Goal: Information Seeking & Learning: Learn about a topic

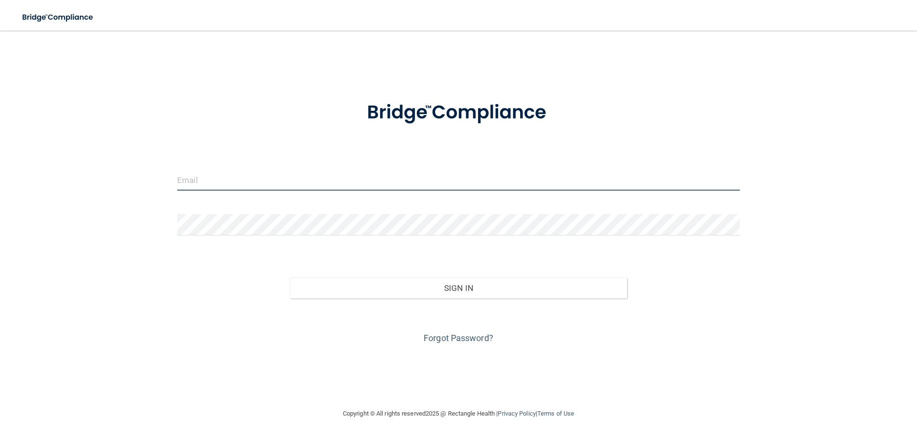
click at [194, 179] on input "email" at bounding box center [458, 179] width 563 height 21
type input "[EMAIL_ADDRESS][DOMAIN_NAME]"
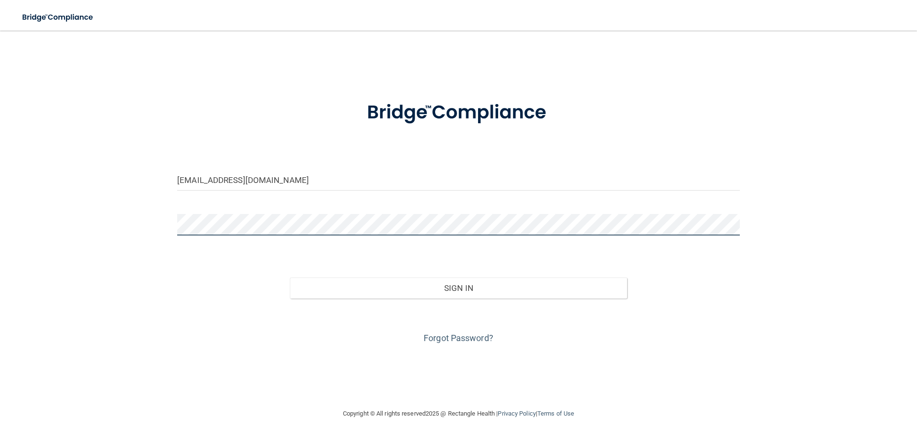
click at [290, 278] on button "Sign In" at bounding box center [459, 288] width 338 height 21
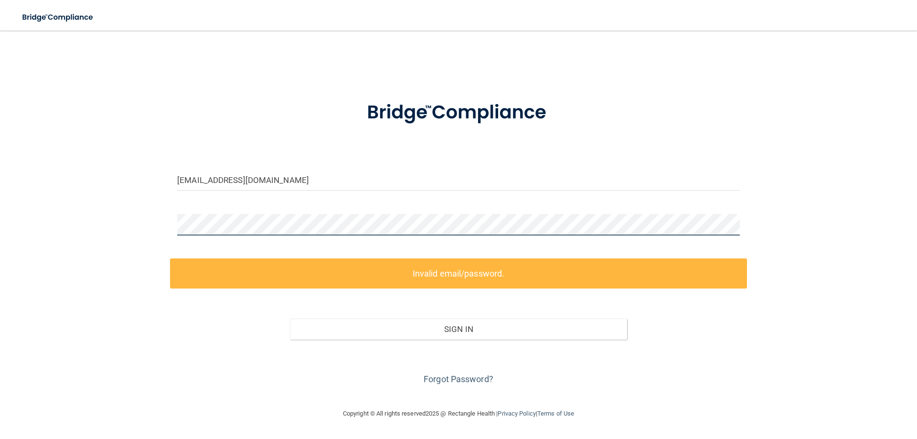
click at [170, 221] on div "rigoandsarah@yahoo.com Invalid email/password. You don't have permission to acc…" at bounding box center [458, 219] width 879 height 358
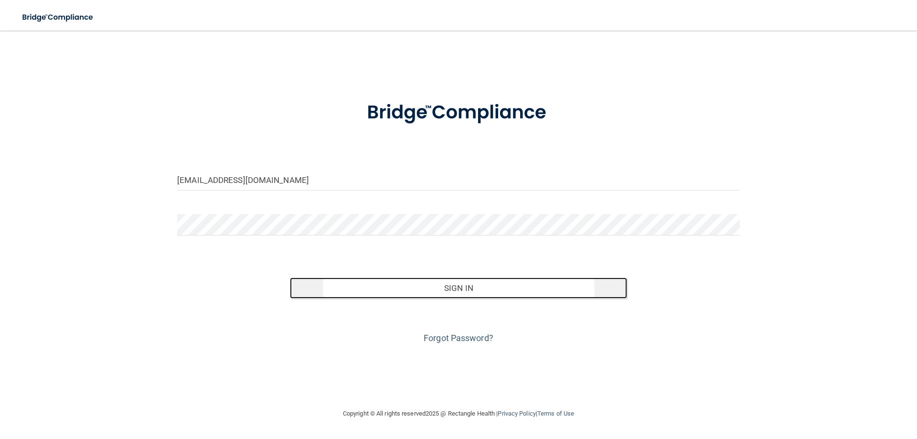
click at [421, 295] on button "Sign In" at bounding box center [459, 288] width 338 height 21
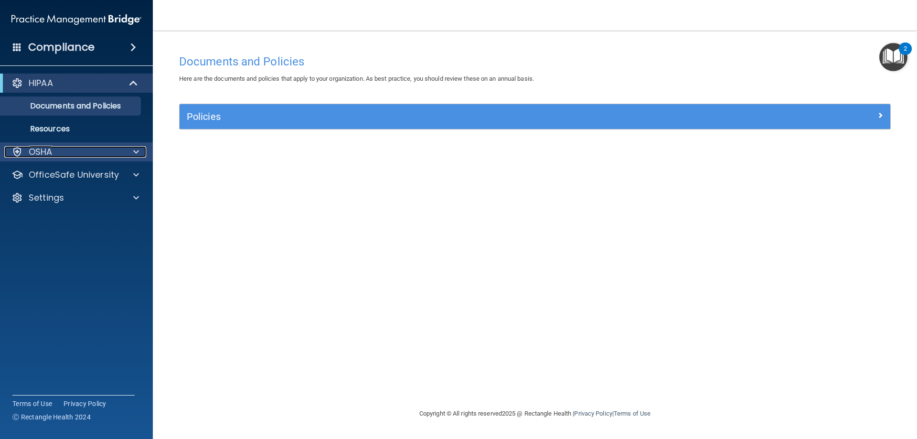
click at [52, 153] on p "OSHA" at bounding box center [41, 151] width 24 height 11
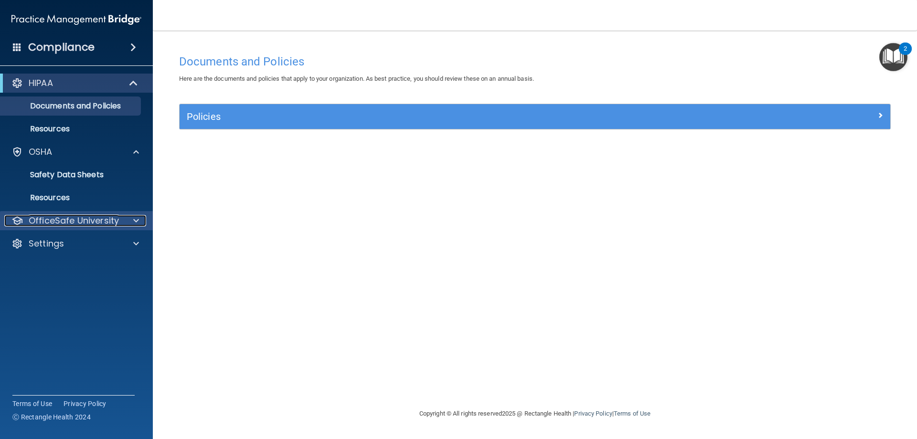
click at [77, 220] on p "OfficeSafe University" at bounding box center [74, 220] width 90 height 11
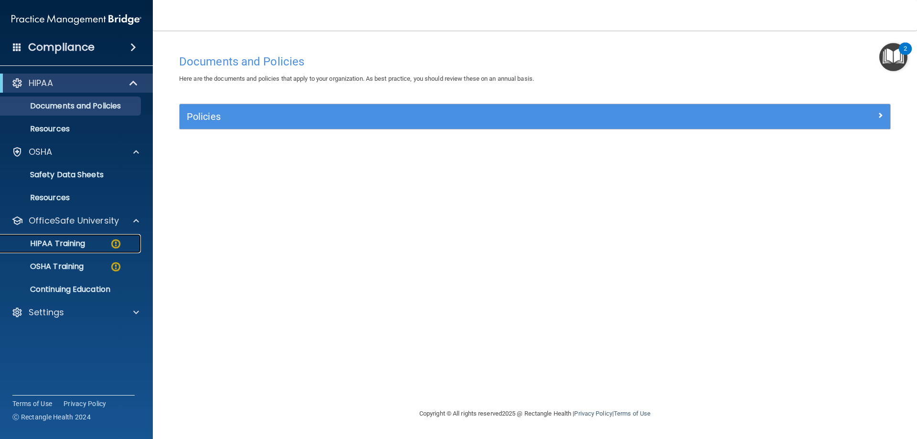
click at [83, 243] on p "HIPAA Training" at bounding box center [45, 244] width 79 height 10
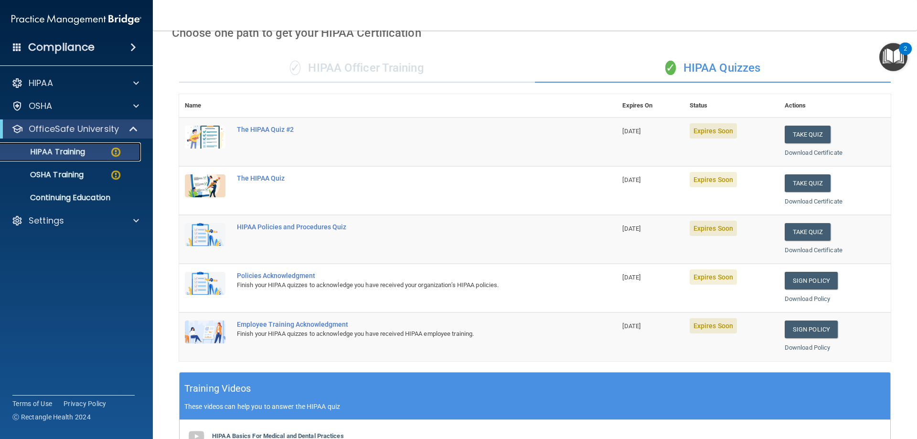
scroll to position [16, 0]
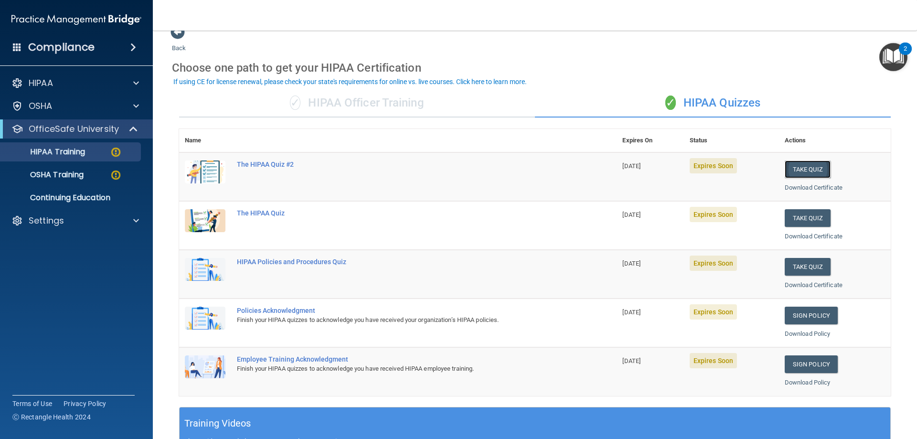
click at [794, 168] on button "Take Quiz" at bounding box center [808, 169] width 46 height 18
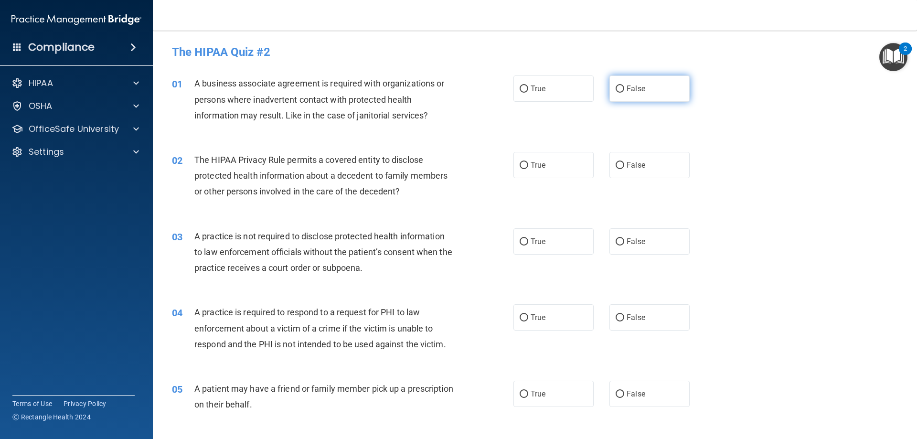
click at [616, 89] on input "False" at bounding box center [620, 88] width 9 height 7
radio input "true"
click at [523, 169] on input "True" at bounding box center [524, 165] width 9 height 7
radio input "true"
click at [616, 245] on input "False" at bounding box center [620, 241] width 9 height 7
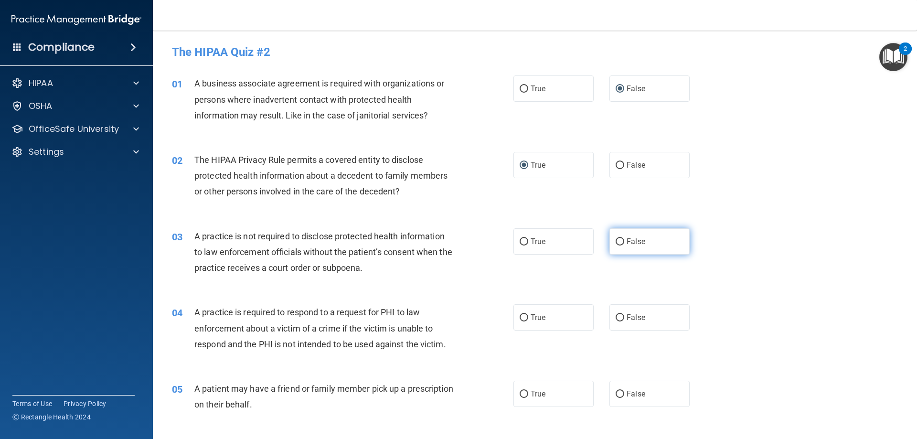
radio input "true"
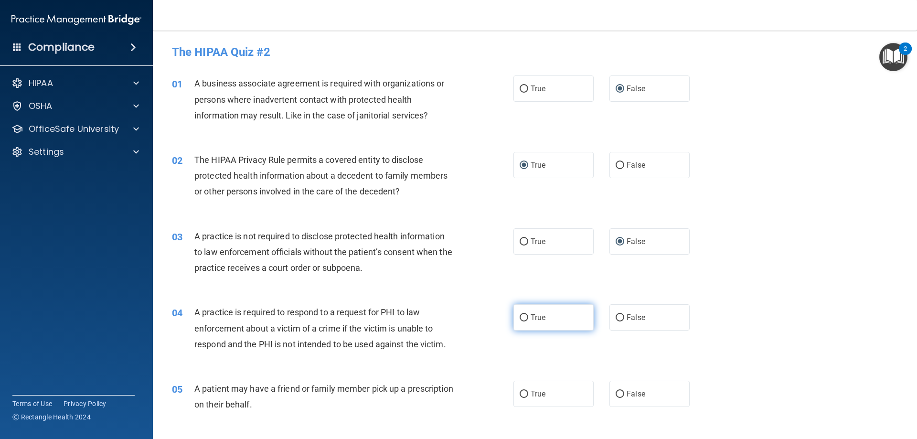
click at [525, 320] on label "True" at bounding box center [553, 317] width 80 height 26
click at [525, 320] on input "True" at bounding box center [524, 317] width 9 height 7
radio input "true"
click at [520, 392] on input "True" at bounding box center [524, 394] width 9 height 7
radio input "true"
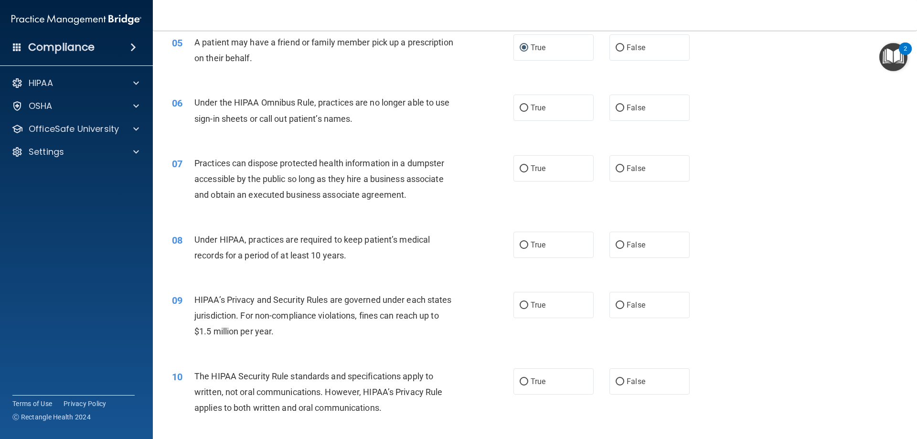
scroll to position [366, 0]
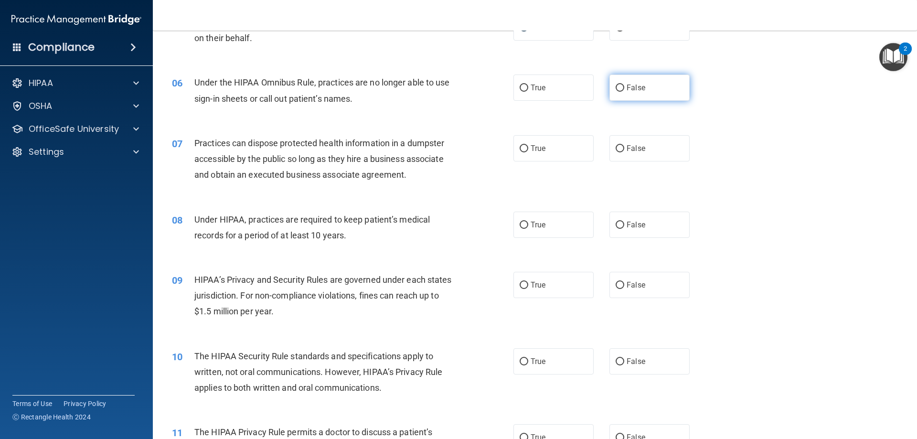
click at [619, 89] on input "False" at bounding box center [620, 88] width 9 height 7
radio input "true"
click at [616, 149] on input "False" at bounding box center [620, 148] width 9 height 7
radio input "true"
click at [619, 227] on input "False" at bounding box center [620, 225] width 9 height 7
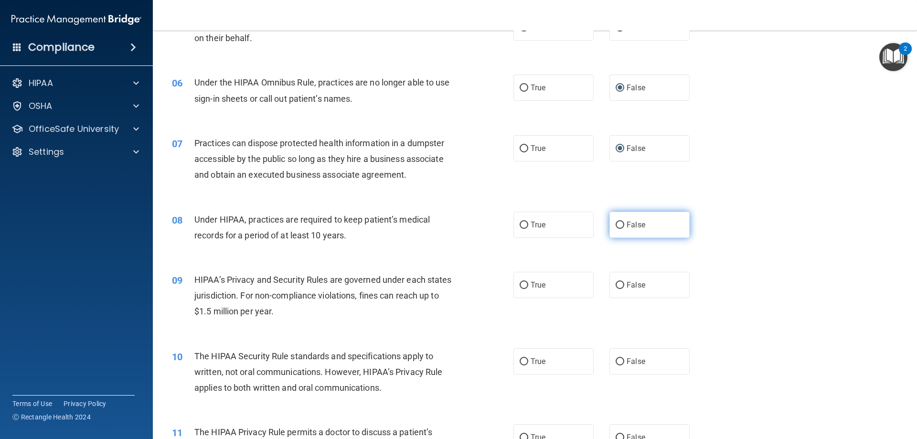
radio input "true"
click at [617, 285] on input "False" at bounding box center [620, 285] width 9 height 7
radio input "true"
click at [520, 359] on input "True" at bounding box center [524, 361] width 9 height 7
radio input "true"
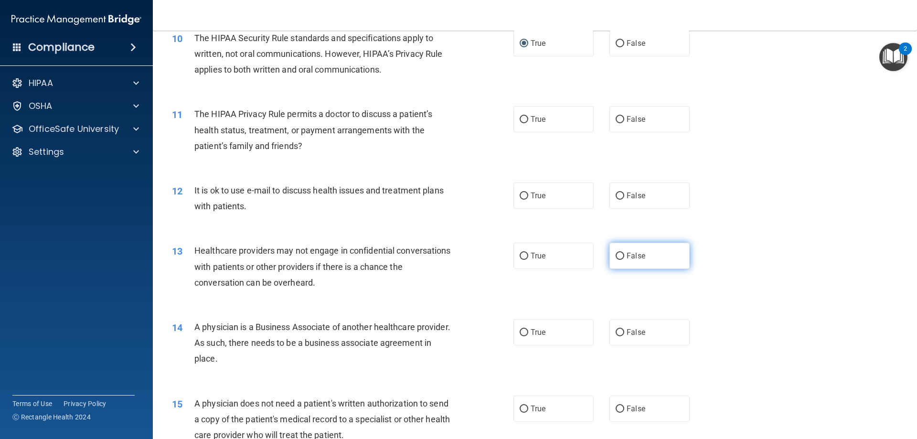
scroll to position [716, 0]
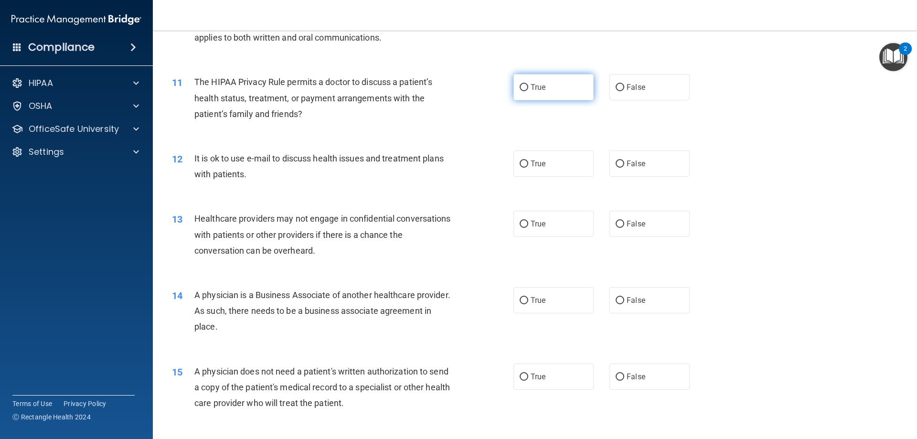
click at [523, 90] on input "True" at bounding box center [524, 87] width 9 height 7
radio input "true"
click at [520, 161] on input "True" at bounding box center [524, 163] width 9 height 7
radio input "true"
click at [618, 224] on input "False" at bounding box center [620, 224] width 9 height 7
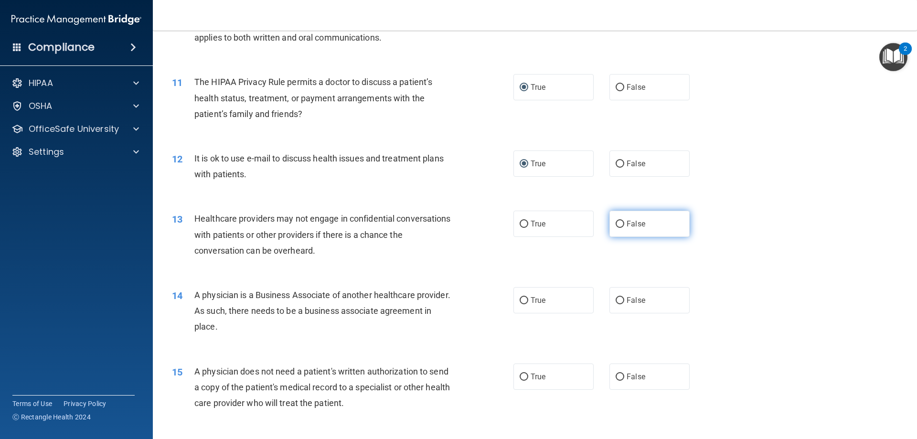
radio input "true"
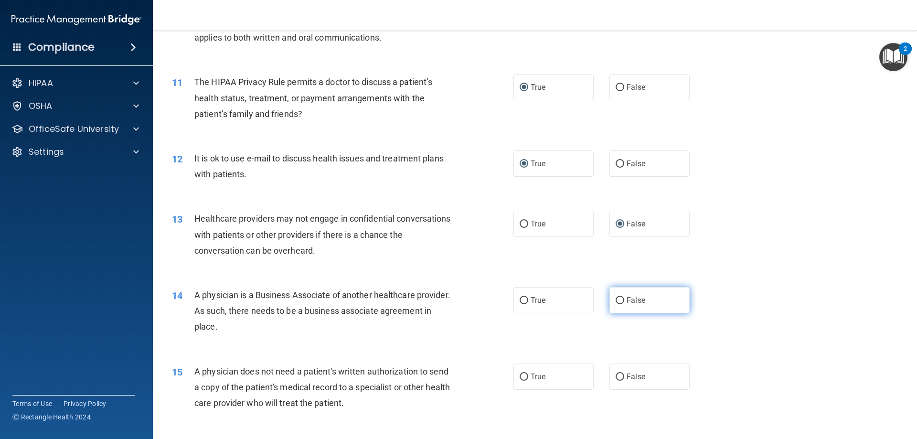
click at [616, 301] on input "False" at bounding box center [620, 300] width 9 height 7
radio input "true"
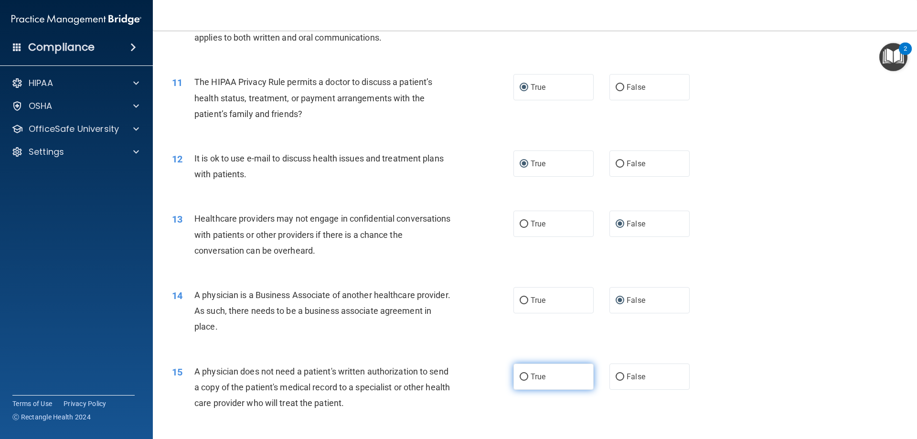
click at [521, 375] on input "True" at bounding box center [524, 377] width 9 height 7
radio input "true"
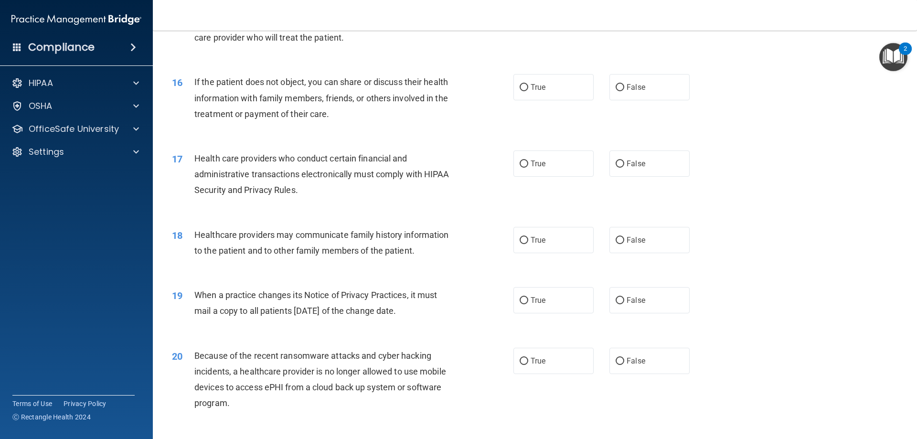
scroll to position [1083, 0]
click at [521, 86] on input "True" at bounding box center [524, 86] width 9 height 7
radio input "true"
click at [522, 164] on input "True" at bounding box center [524, 163] width 9 height 7
radio input "true"
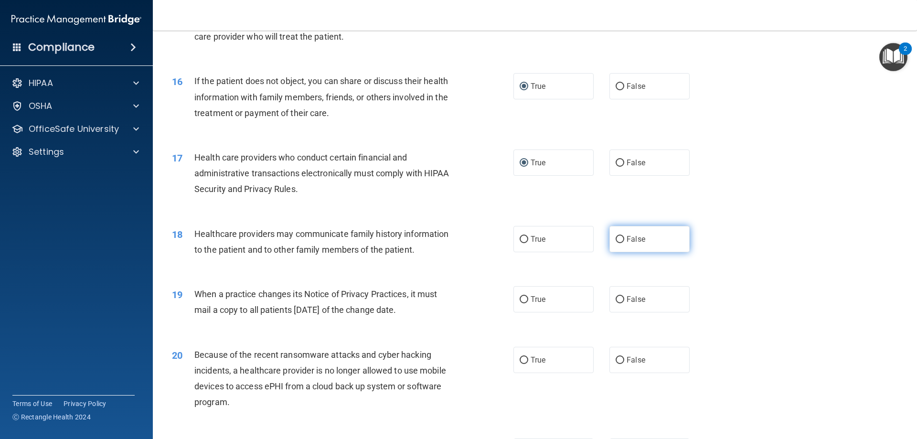
click at [616, 236] on input "False" at bounding box center [620, 239] width 9 height 7
radio input "true"
click at [618, 297] on input "False" at bounding box center [620, 299] width 9 height 7
radio input "true"
click at [616, 358] on input "False" at bounding box center [620, 360] width 9 height 7
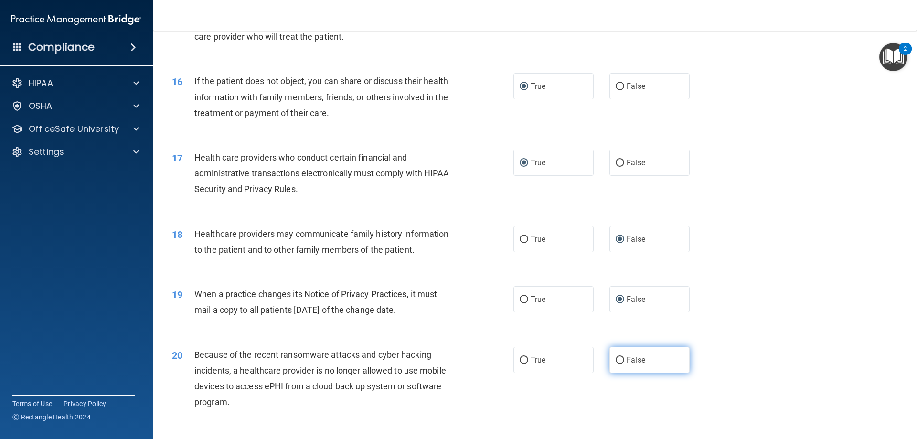
radio input "true"
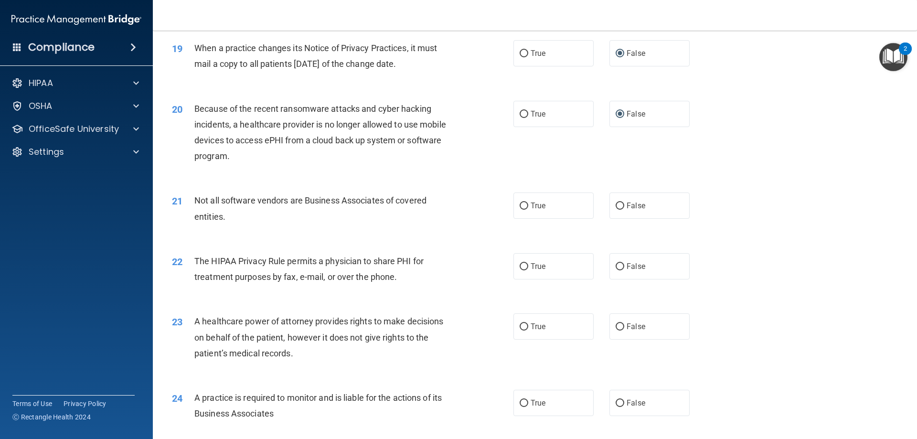
scroll to position [1337, 0]
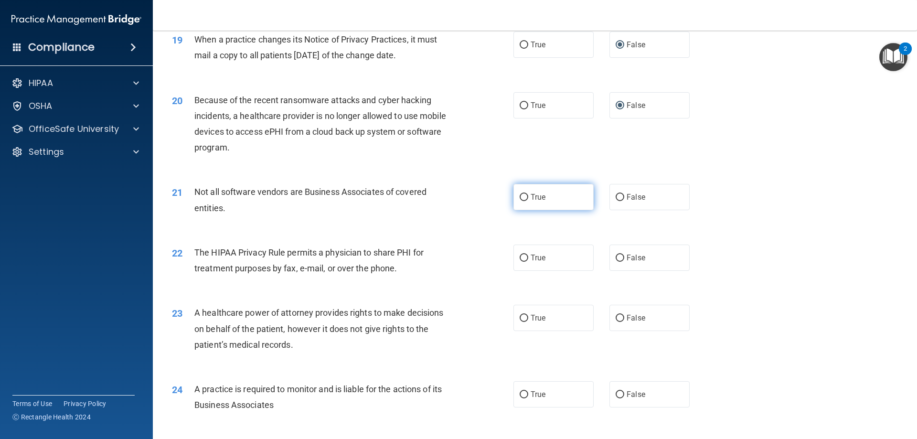
click at [520, 200] on input "True" at bounding box center [524, 197] width 9 height 7
radio input "true"
click at [521, 260] on input "True" at bounding box center [524, 258] width 9 height 7
radio input "true"
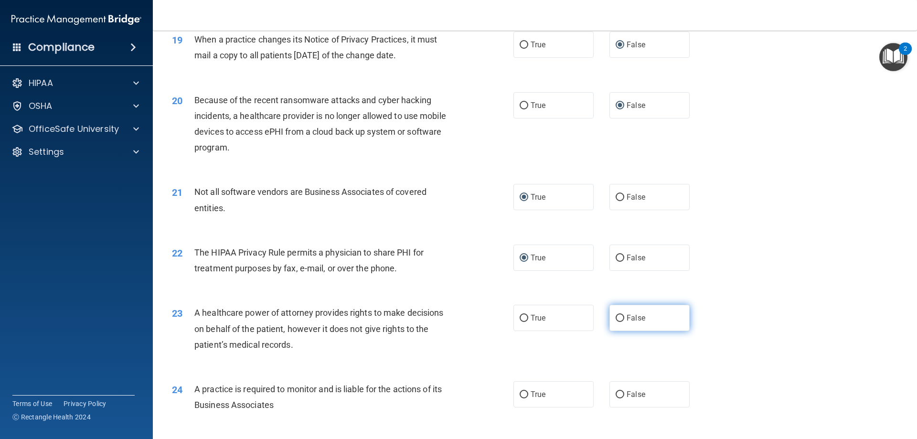
click at [617, 317] on input "False" at bounding box center [620, 318] width 9 height 7
radio input "true"
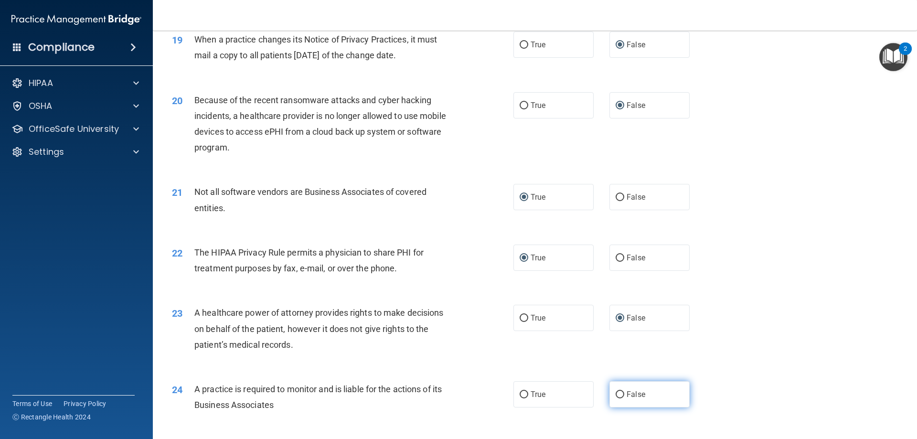
click at [618, 395] on input "False" at bounding box center [620, 394] width 9 height 7
radio input "true"
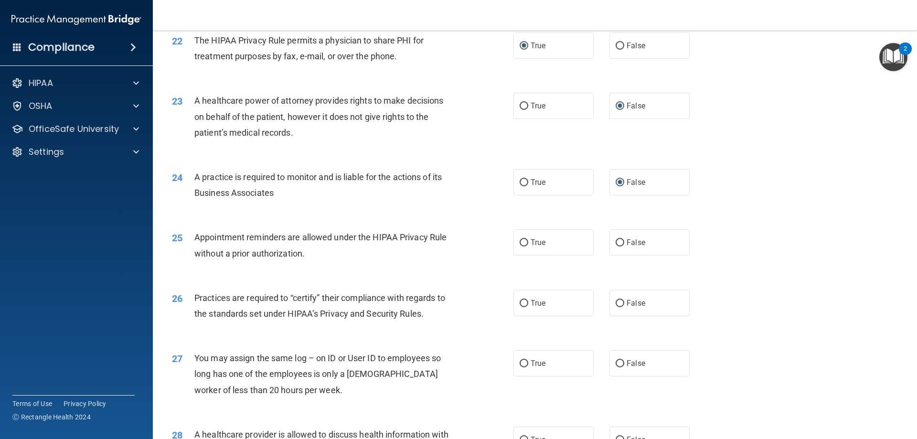
scroll to position [1560, 0]
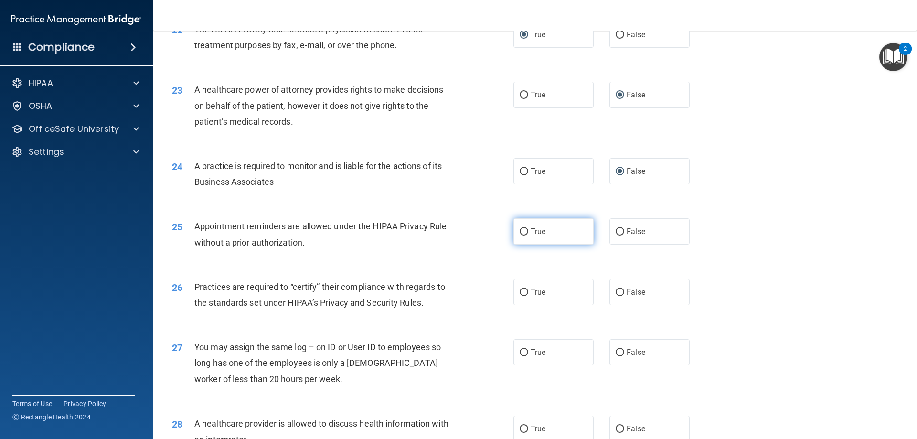
click at [520, 231] on input "True" at bounding box center [524, 231] width 9 height 7
radio input "true"
click at [616, 290] on input "False" at bounding box center [620, 292] width 9 height 7
radio input "true"
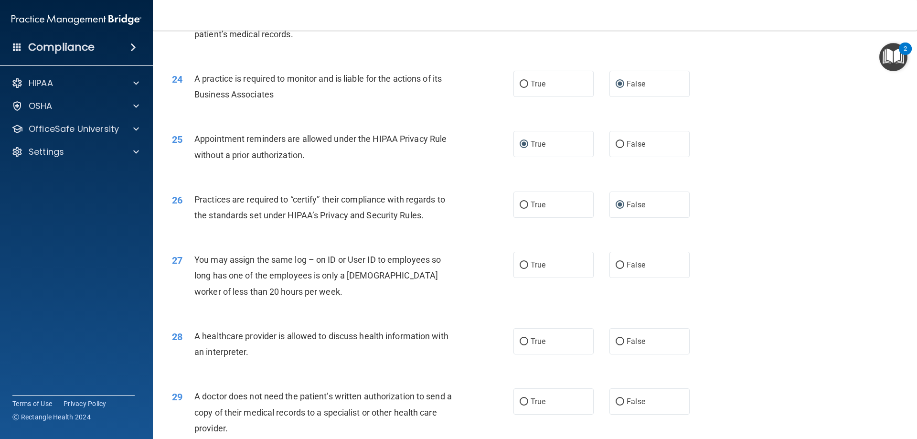
scroll to position [1687, 0]
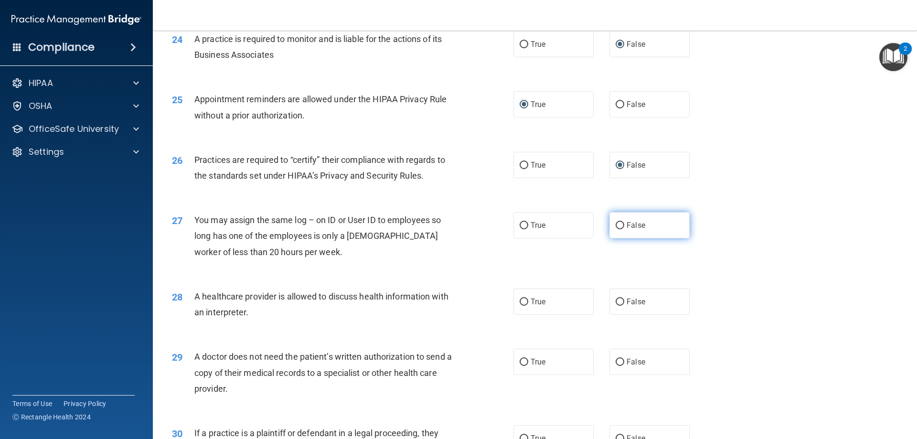
click at [617, 225] on input "False" at bounding box center [620, 225] width 9 height 7
radio input "true"
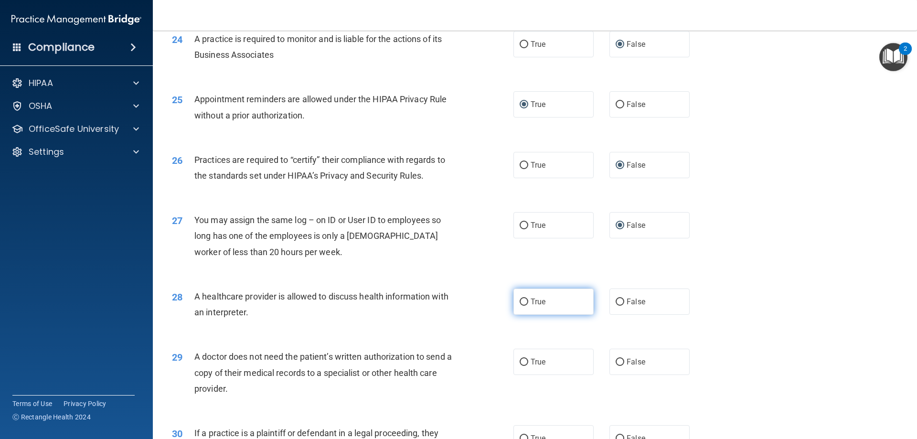
click at [520, 302] on input "True" at bounding box center [524, 302] width 9 height 7
radio input "true"
click at [523, 359] on input "True" at bounding box center [524, 362] width 9 height 7
radio input "true"
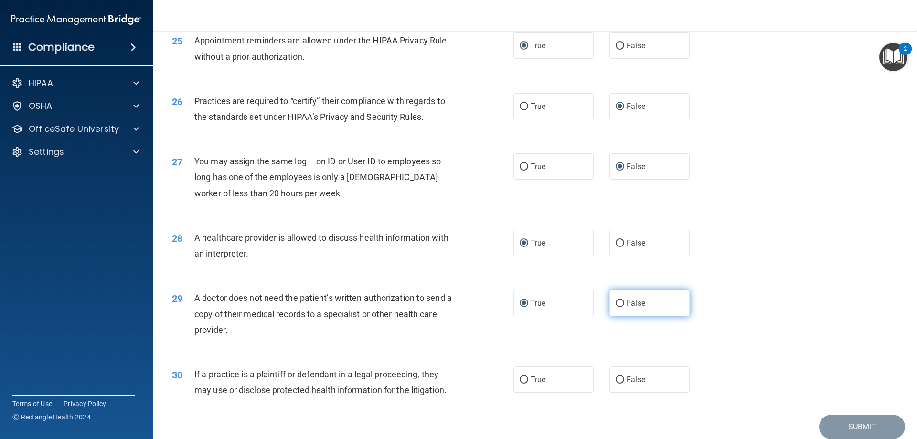
scroll to position [1784, 0]
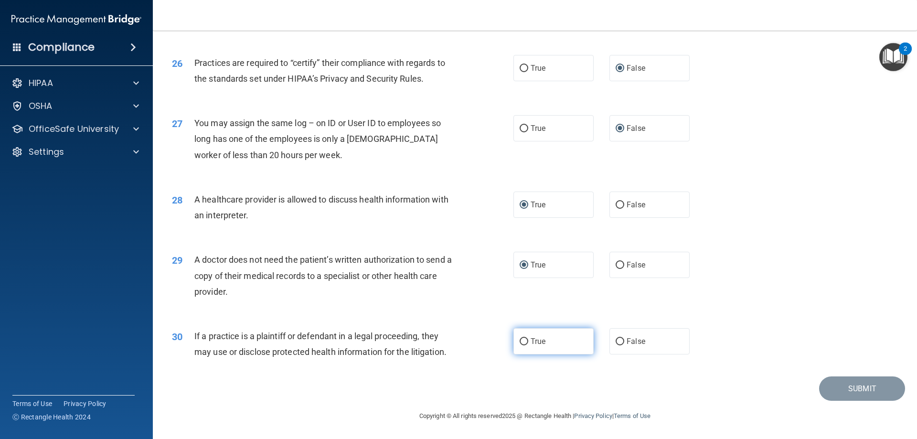
click at [522, 342] on input "True" at bounding box center [524, 341] width 9 height 7
radio input "true"
click at [848, 389] on button "Submit" at bounding box center [862, 388] width 86 height 24
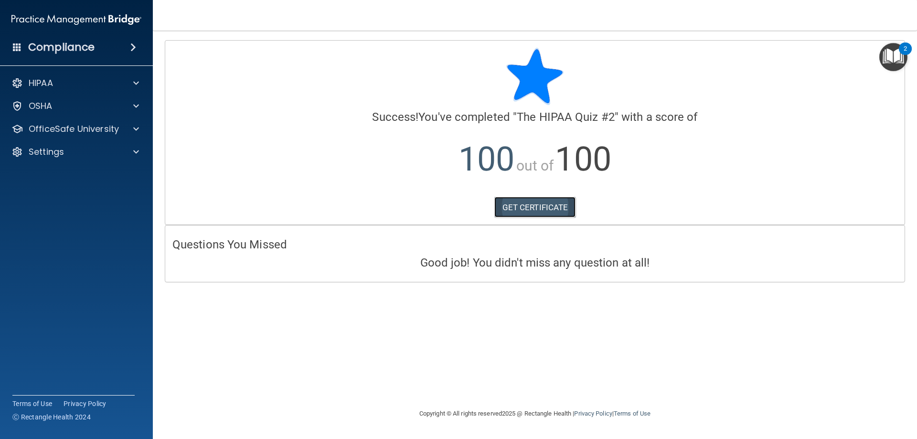
click at [560, 209] on link "GET CERTIFICATE" at bounding box center [535, 207] width 82 height 21
click at [82, 122] on div "OfficeSafe University" at bounding box center [76, 128] width 153 height 19
click at [131, 129] on div at bounding box center [135, 128] width 24 height 11
click at [93, 153] on div "HIPAA Training" at bounding box center [71, 152] width 130 height 10
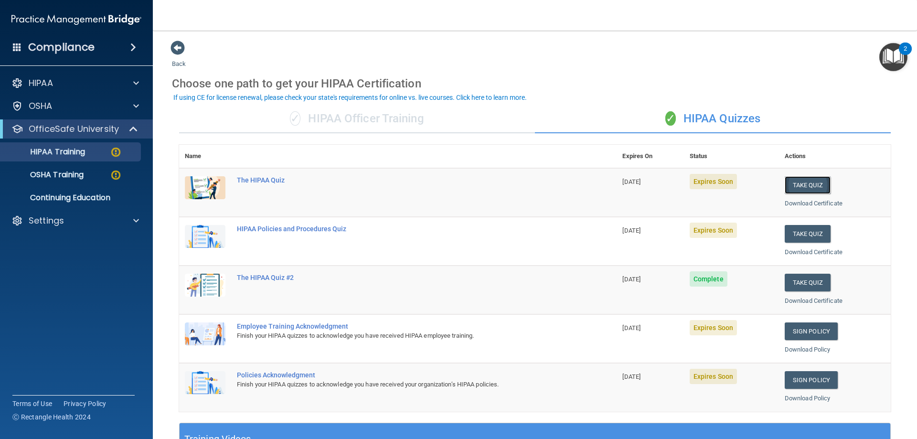
click at [790, 181] on button "Take Quiz" at bounding box center [808, 185] width 46 height 18
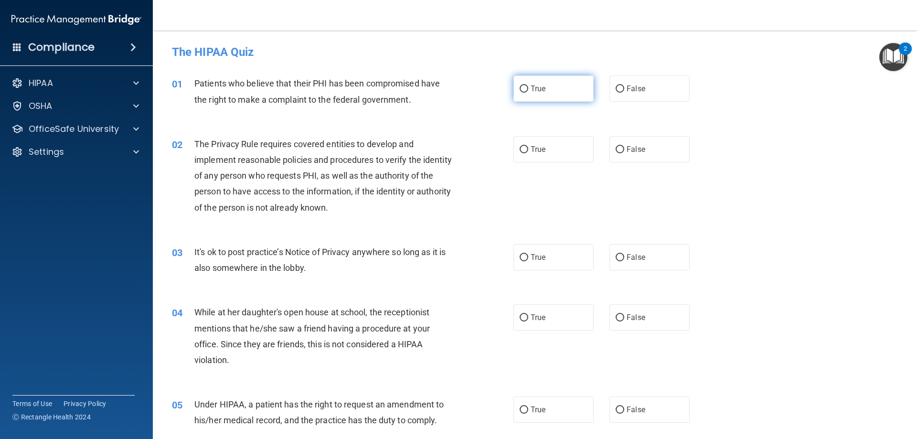
click at [520, 88] on input "True" at bounding box center [524, 88] width 9 height 7
radio input "true"
click at [522, 149] on input "True" at bounding box center [524, 149] width 9 height 7
radio input "true"
click at [612, 253] on label "False" at bounding box center [649, 257] width 80 height 26
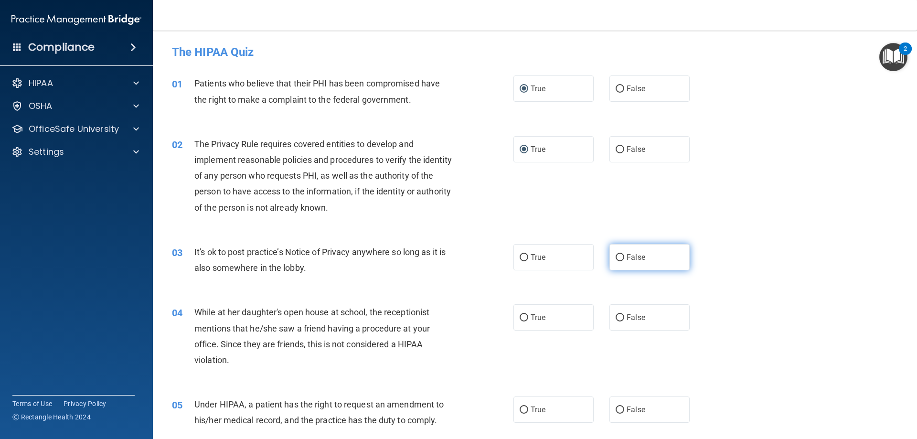
click at [616, 254] on input "False" at bounding box center [620, 257] width 9 height 7
radio input "true"
click at [616, 315] on input "False" at bounding box center [620, 317] width 9 height 7
radio input "true"
click at [617, 409] on input "False" at bounding box center [620, 409] width 9 height 7
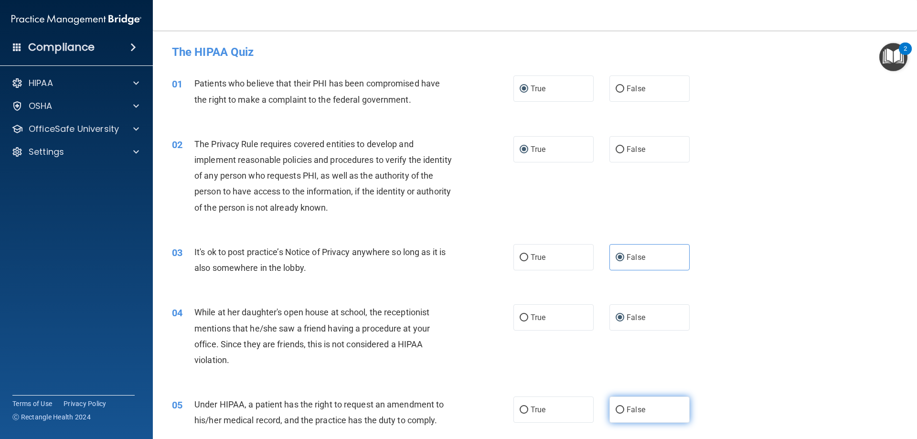
radio input "true"
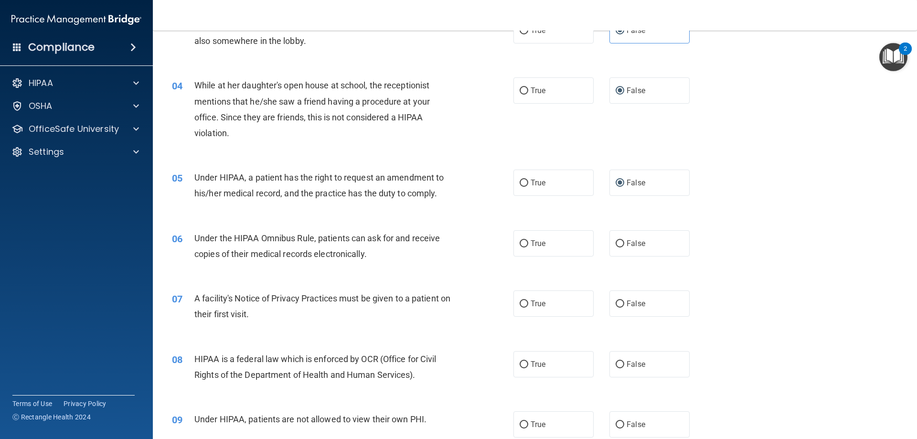
scroll to position [255, 0]
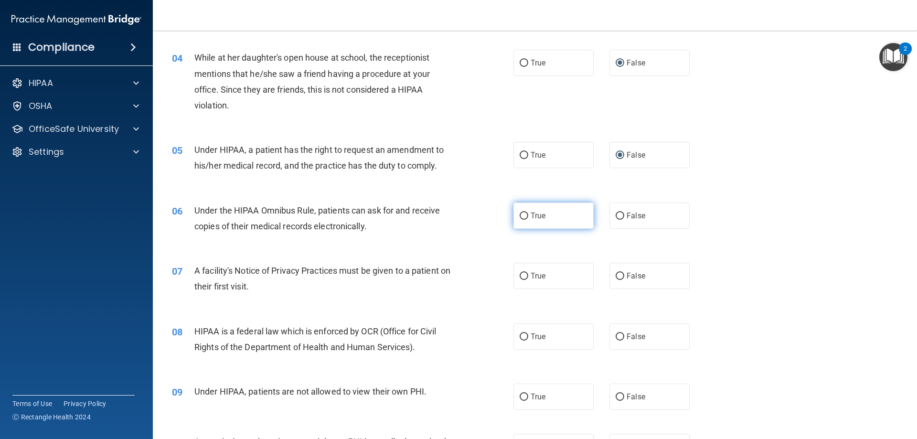
click at [520, 218] on input "True" at bounding box center [524, 216] width 9 height 7
radio input "true"
click at [523, 273] on input "True" at bounding box center [524, 276] width 9 height 7
radio input "true"
click at [522, 336] on input "True" at bounding box center [524, 336] width 9 height 7
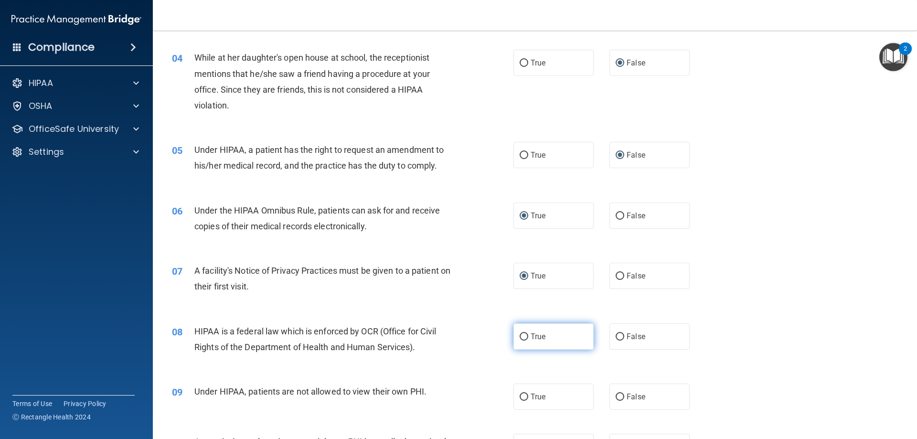
radio input "true"
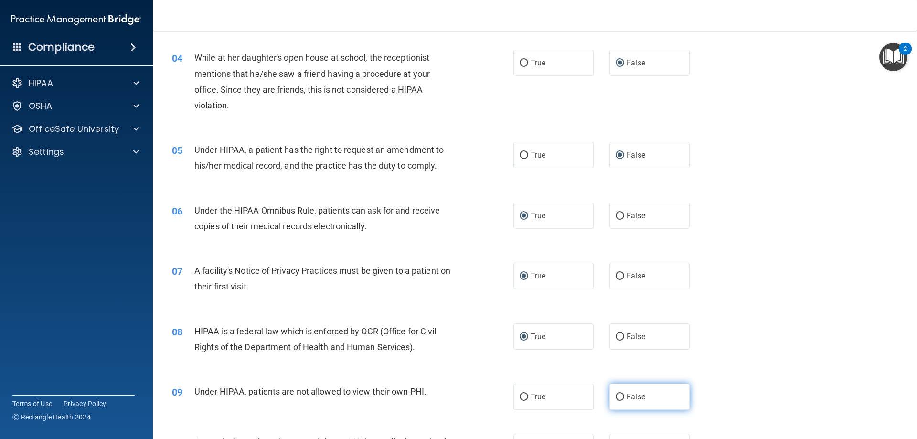
click at [619, 395] on input "False" at bounding box center [620, 397] width 9 height 7
radio input "true"
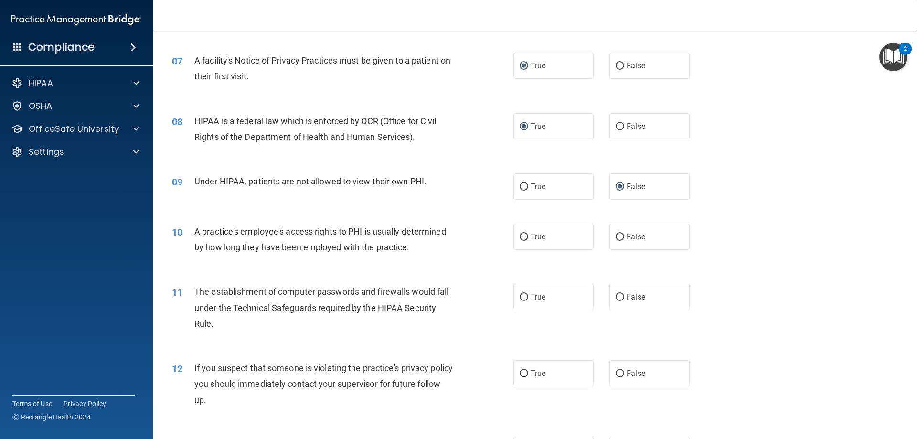
scroll to position [510, 0]
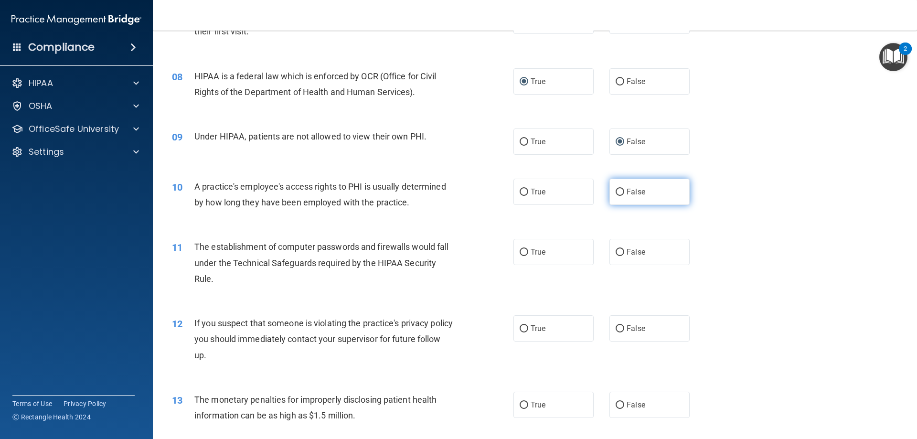
click at [616, 193] on input "False" at bounding box center [620, 192] width 9 height 7
radio input "true"
click at [520, 250] on input "True" at bounding box center [524, 252] width 9 height 7
radio input "true"
click at [520, 327] on input "True" at bounding box center [524, 328] width 9 height 7
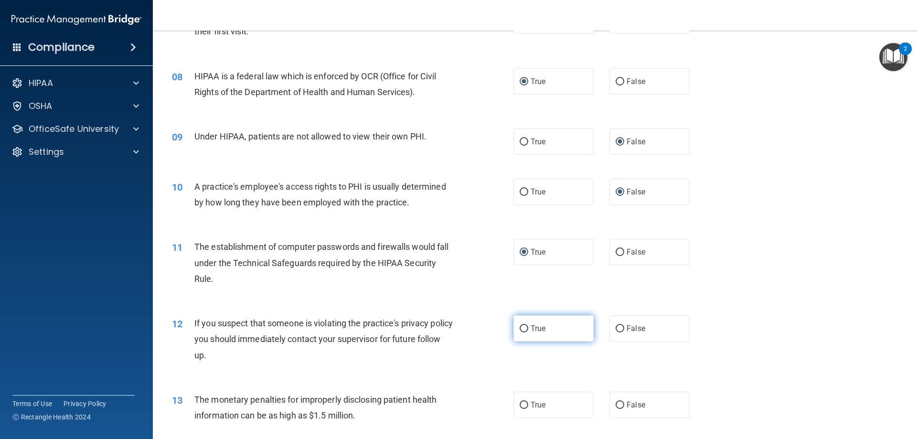
radio input "true"
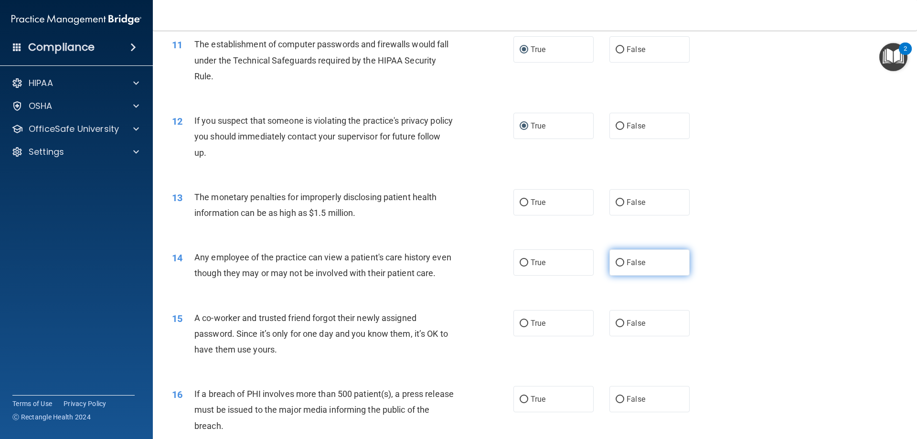
scroll to position [732, 0]
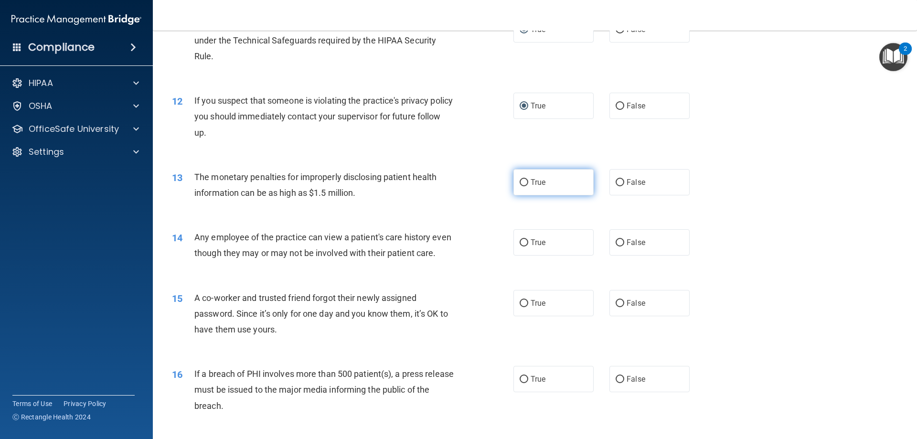
click at [520, 179] on input "True" at bounding box center [524, 182] width 9 height 7
radio input "true"
click at [616, 240] on input "False" at bounding box center [620, 242] width 9 height 7
radio input "true"
click at [616, 307] on input "False" at bounding box center [620, 303] width 9 height 7
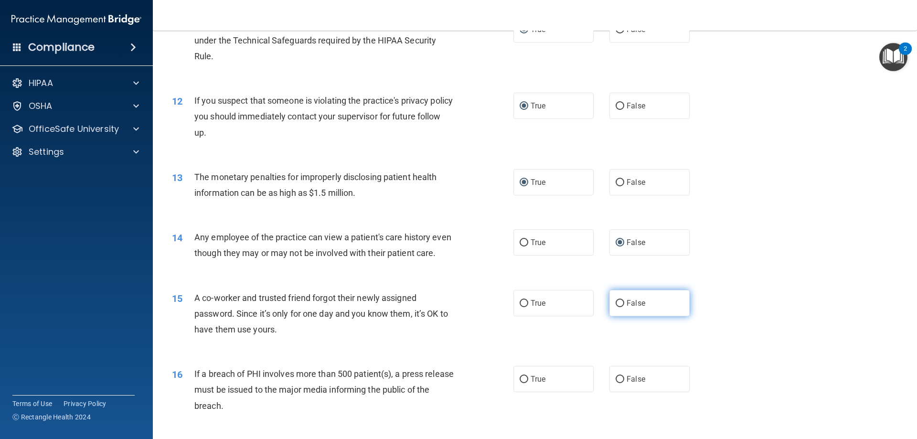
radio input "true"
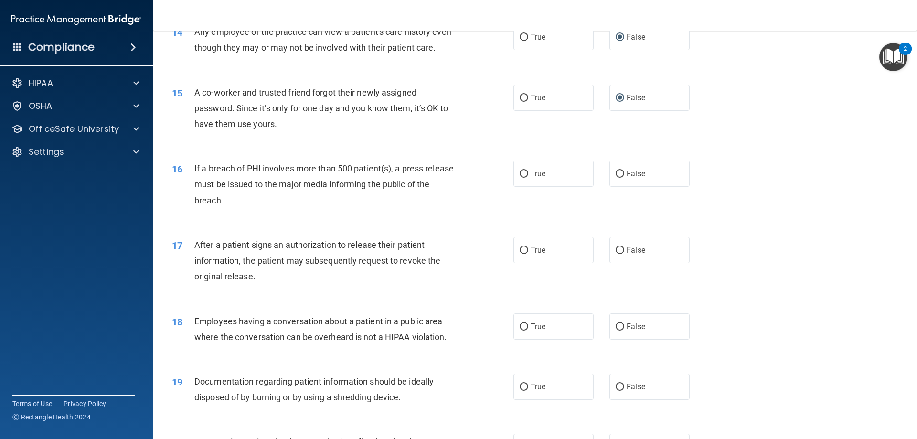
scroll to position [955, 0]
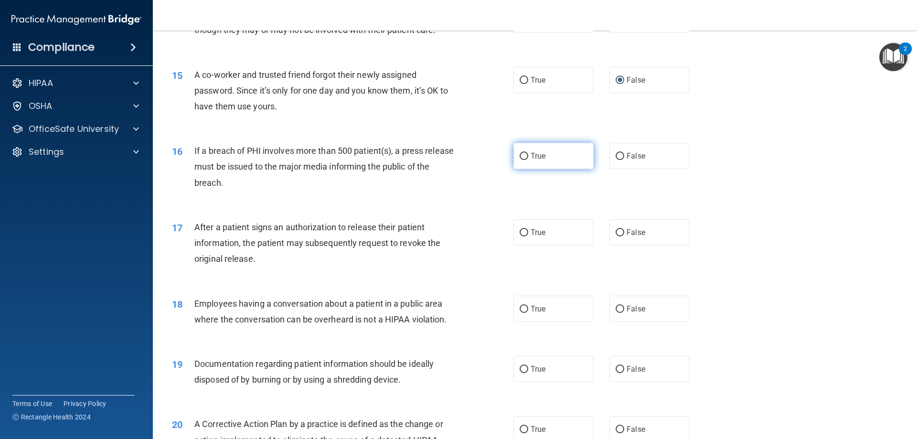
click at [521, 160] on input "True" at bounding box center [524, 156] width 9 height 7
radio input "true"
click at [523, 236] on input "True" at bounding box center [524, 232] width 9 height 7
radio input "true"
click at [616, 313] on input "False" at bounding box center [620, 309] width 9 height 7
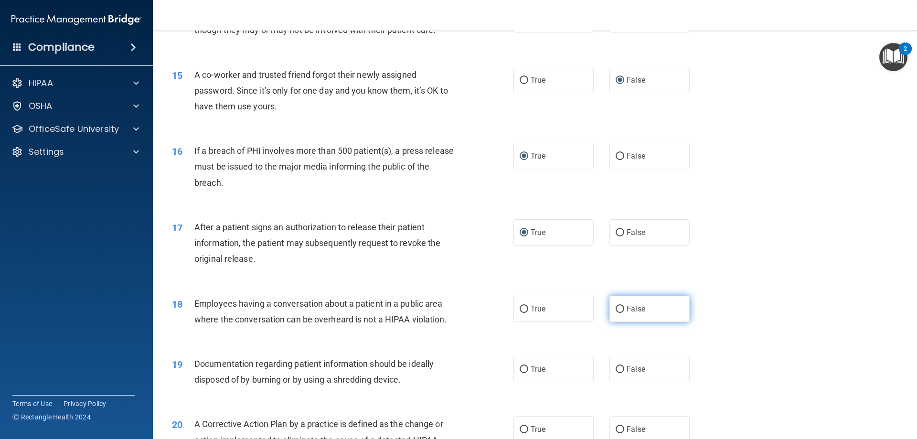
radio input "true"
click at [520, 373] on input "True" at bounding box center [524, 369] width 9 height 7
radio input "true"
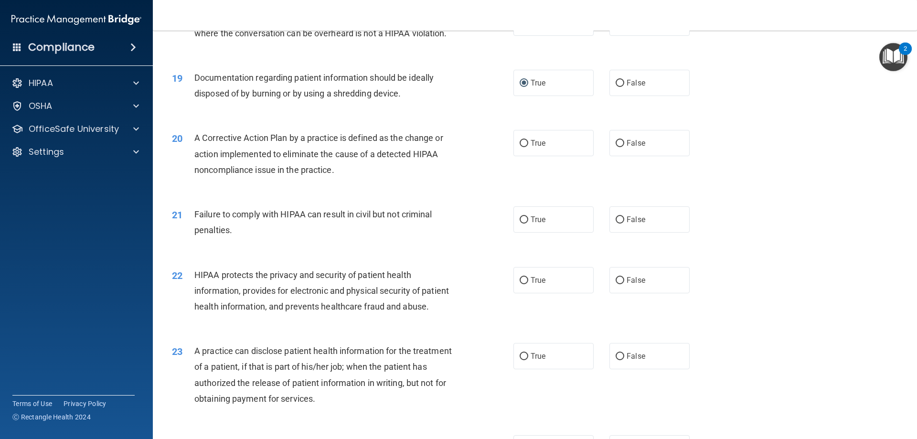
scroll to position [1242, 0]
click at [523, 147] on input "True" at bounding box center [524, 142] width 9 height 7
radio input "true"
click at [617, 223] on input "False" at bounding box center [620, 219] width 9 height 7
radio input "true"
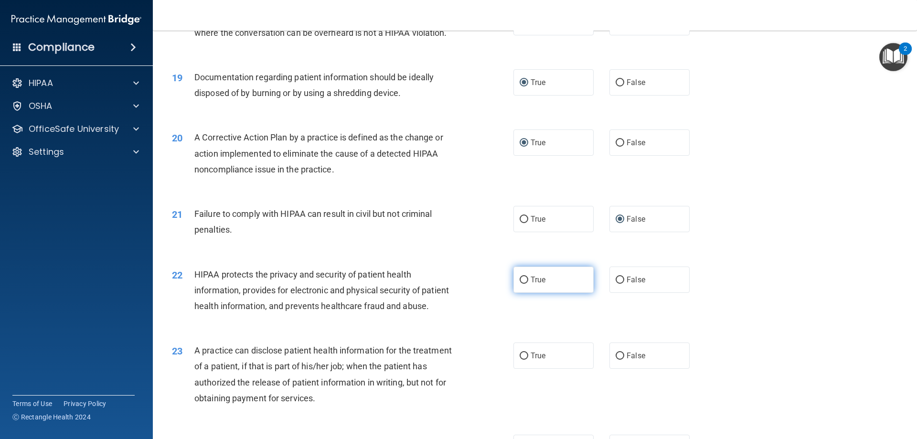
click at [520, 284] on input "True" at bounding box center [524, 280] width 9 height 7
radio input "true"
click at [619, 360] on input "False" at bounding box center [620, 355] width 9 height 7
radio input "true"
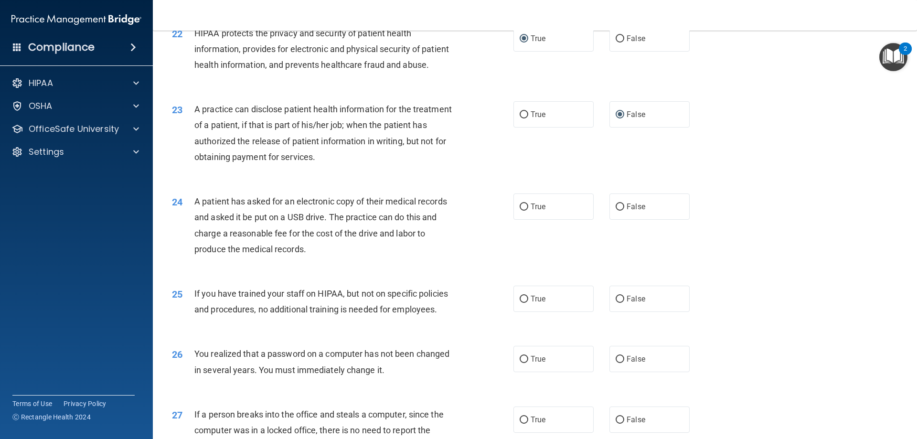
scroll to position [1528, 0]
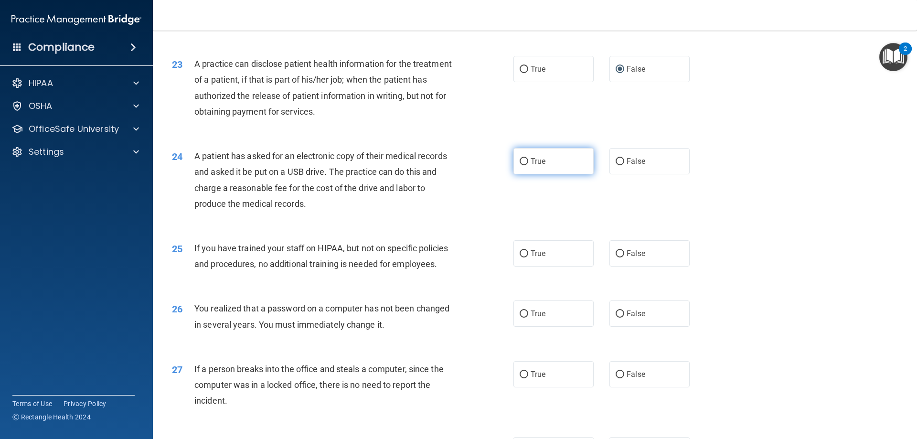
click at [524, 165] on input "True" at bounding box center [524, 161] width 9 height 7
radio input "true"
click at [616, 257] on input "False" at bounding box center [620, 253] width 9 height 7
radio input "true"
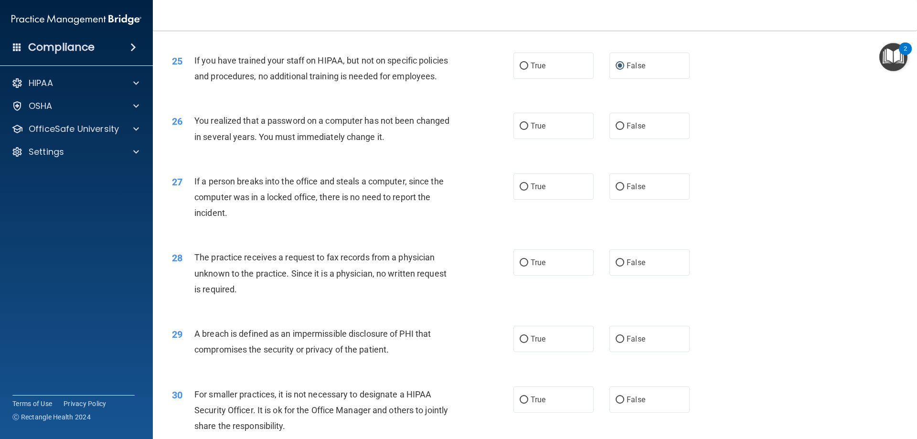
scroll to position [1735, 0]
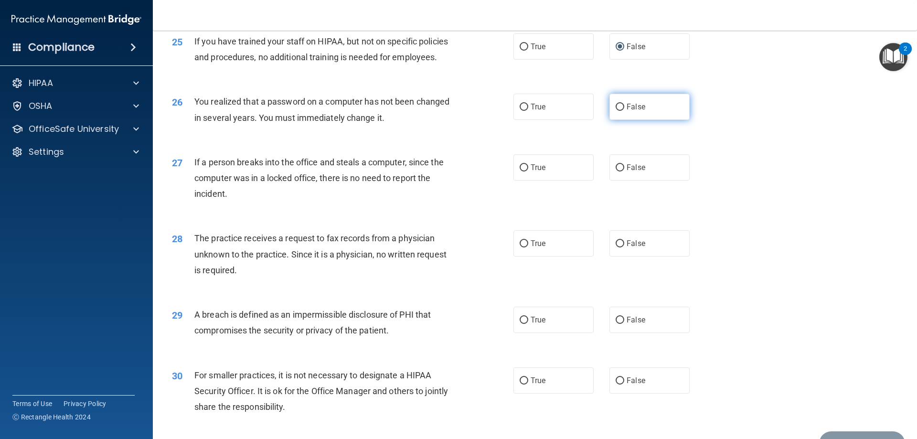
click at [616, 111] on input "False" at bounding box center [620, 107] width 9 height 7
radio input "true"
click at [521, 171] on input "True" at bounding box center [524, 167] width 9 height 7
radio input "true"
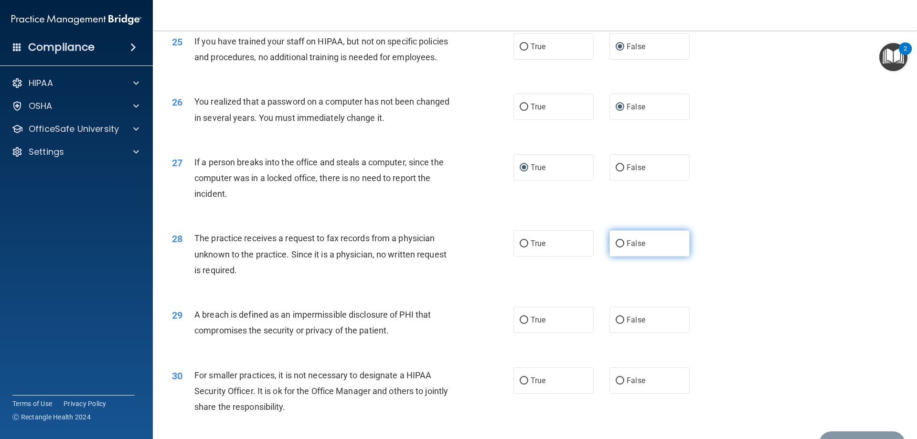
click at [616, 247] on input "False" at bounding box center [620, 243] width 9 height 7
radio input "true"
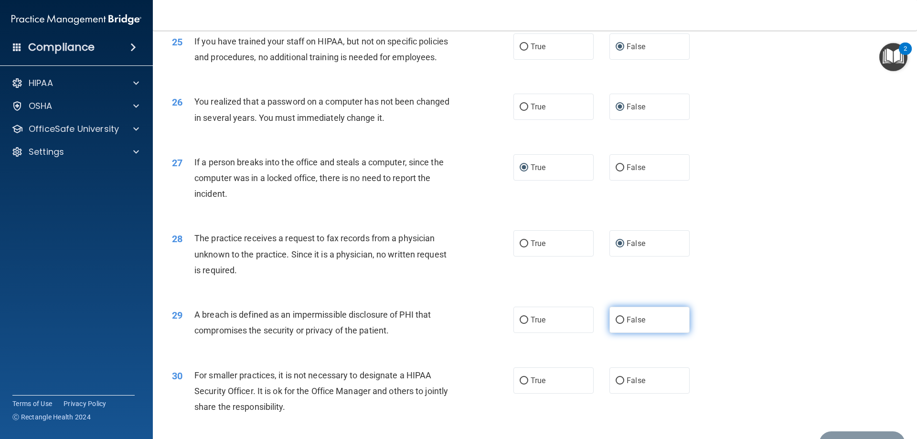
click at [616, 324] on input "False" at bounding box center [620, 320] width 9 height 7
radio input "true"
click at [520, 384] on input "True" at bounding box center [524, 380] width 9 height 7
radio input "true"
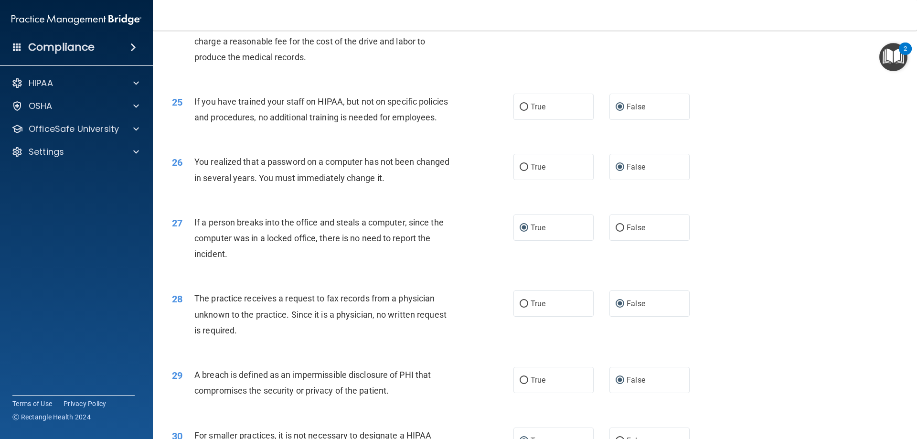
scroll to position [1663, 0]
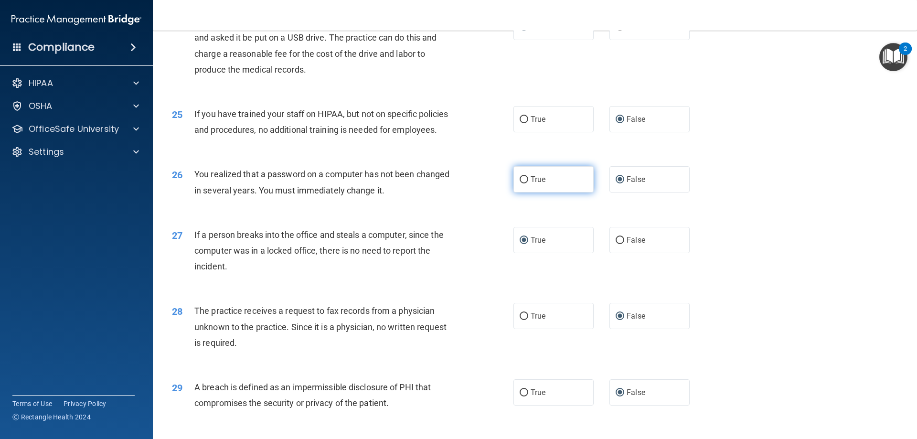
click at [522, 183] on input "True" at bounding box center [524, 179] width 9 height 7
radio input "true"
radio input "false"
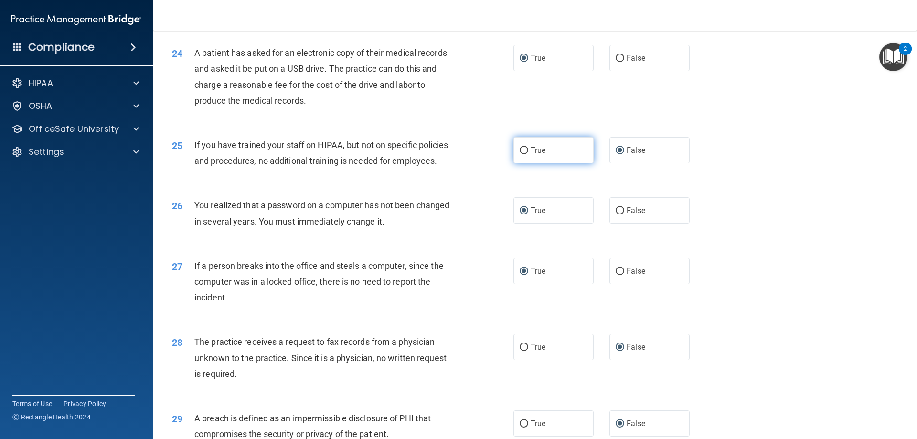
scroll to position [1631, 0]
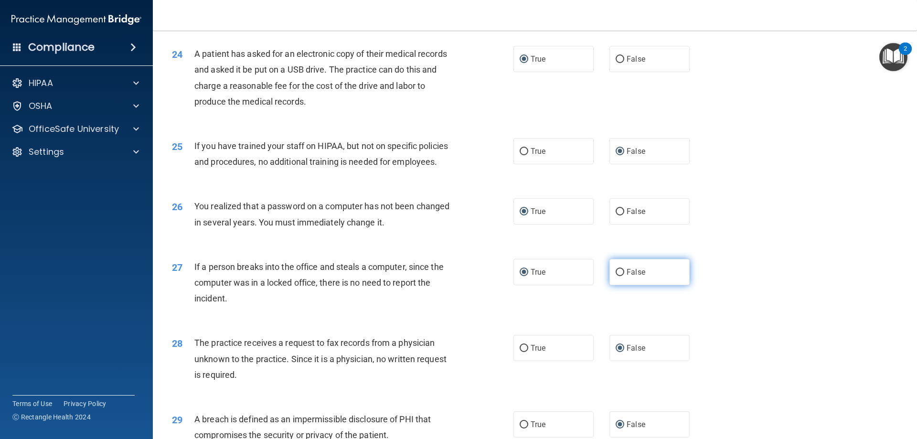
click at [616, 276] on input "False" at bounding box center [620, 272] width 9 height 7
radio input "true"
radio input "false"
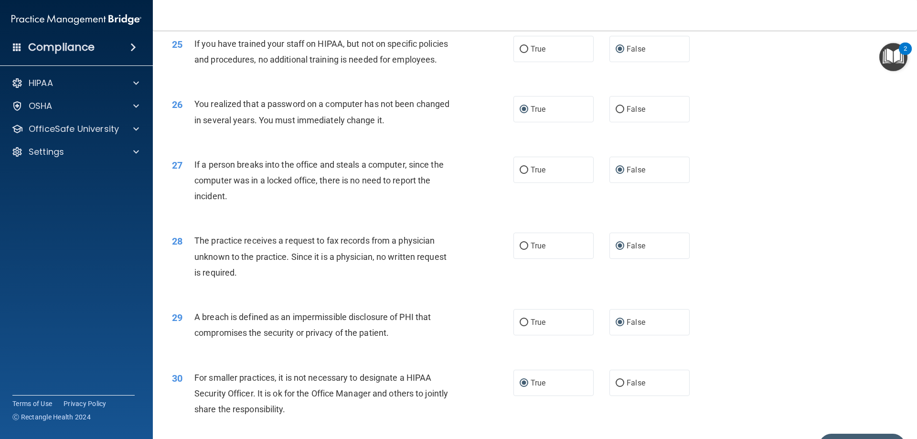
scroll to position [1742, 0]
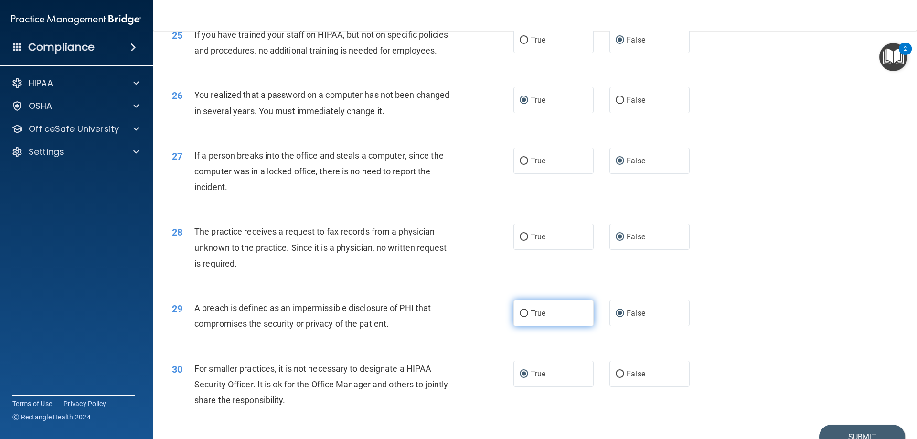
click at [520, 317] on input "True" at bounding box center [524, 313] width 9 height 7
radio input "true"
radio input "false"
click at [616, 378] on input "False" at bounding box center [620, 374] width 9 height 7
radio input "true"
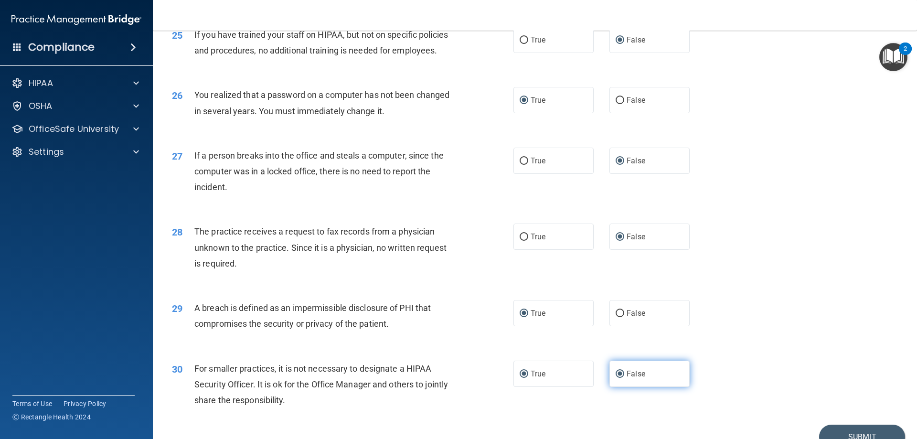
radio input "false"
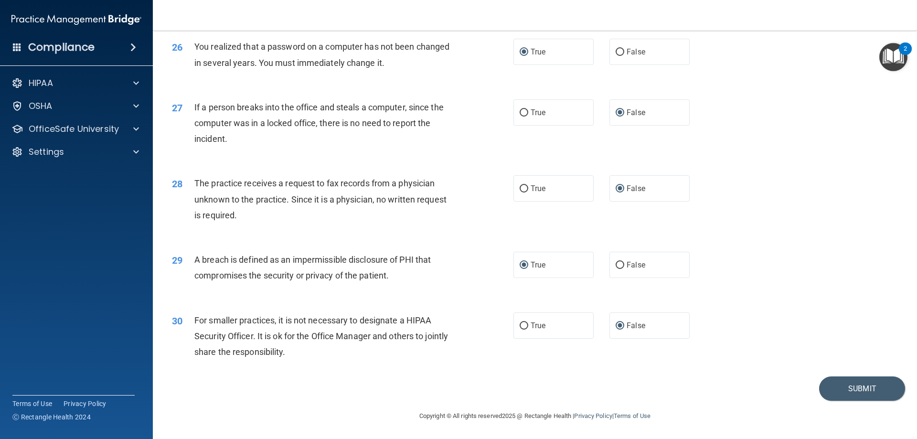
scroll to position [1822, 0]
click at [833, 380] on button "Submit" at bounding box center [862, 388] width 86 height 24
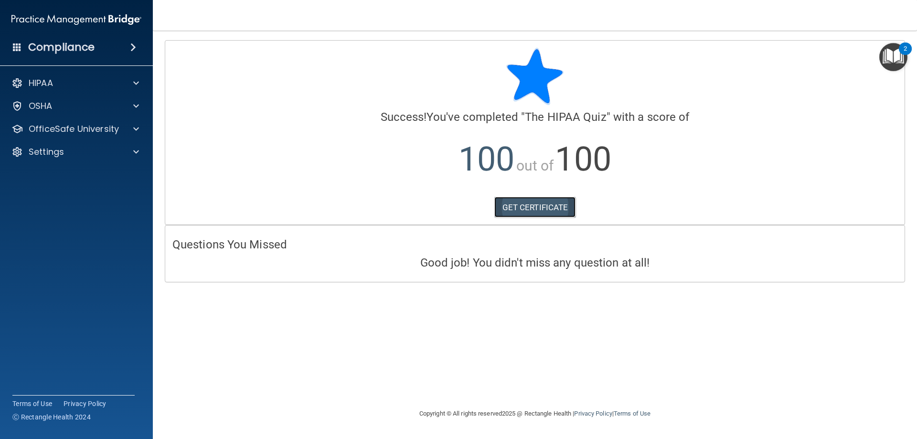
click at [515, 203] on link "GET CERTIFICATE" at bounding box center [535, 207] width 82 height 21
click at [137, 128] on span at bounding box center [136, 128] width 6 height 11
click at [112, 151] on img at bounding box center [116, 152] width 12 height 12
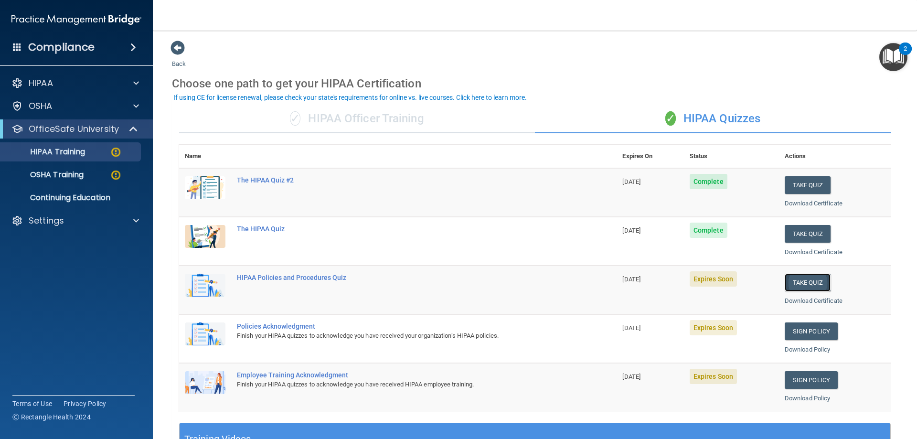
click at [798, 280] on button "Take Quiz" at bounding box center [808, 283] width 46 height 18
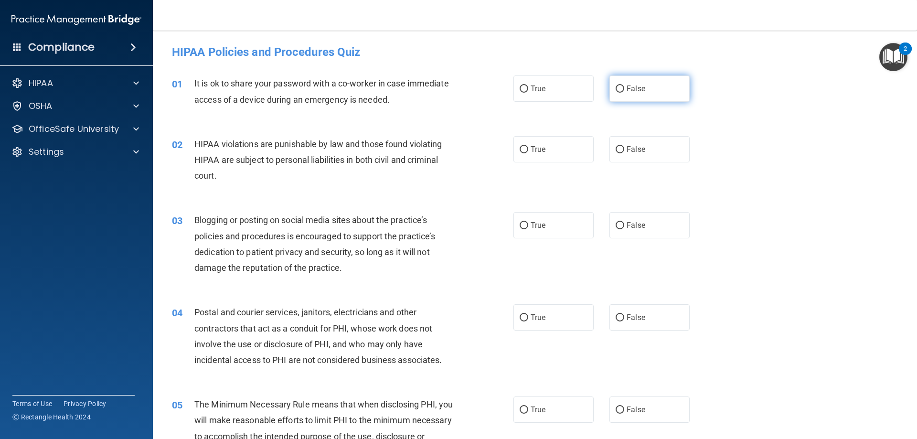
click at [616, 85] on input "False" at bounding box center [620, 88] width 9 height 7
radio input "true"
click at [523, 148] on input "True" at bounding box center [524, 149] width 9 height 7
radio input "true"
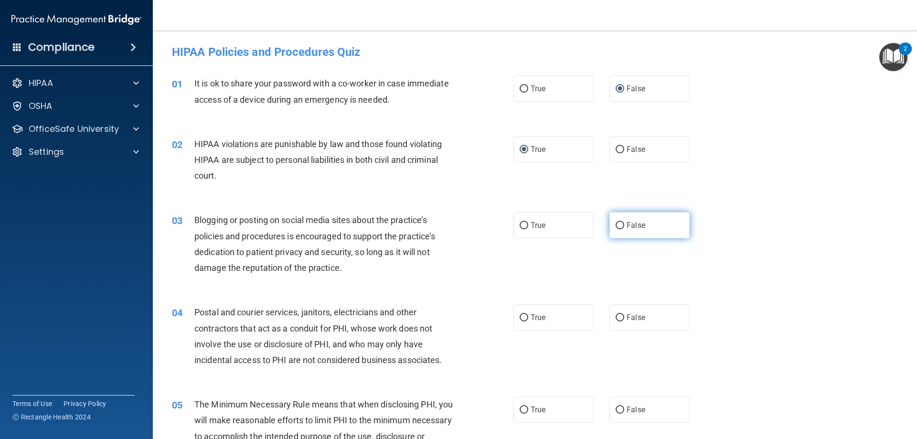
click at [616, 223] on input "False" at bounding box center [620, 225] width 9 height 7
radio input "true"
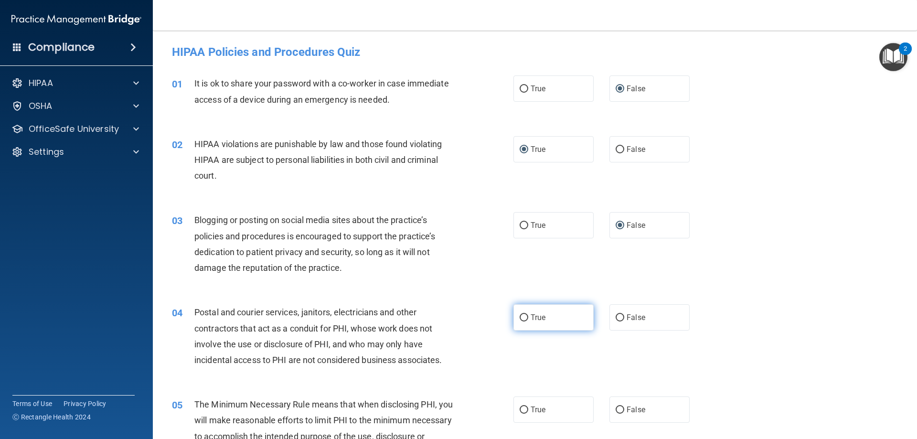
click at [523, 317] on input "True" at bounding box center [524, 317] width 9 height 7
radio input "true"
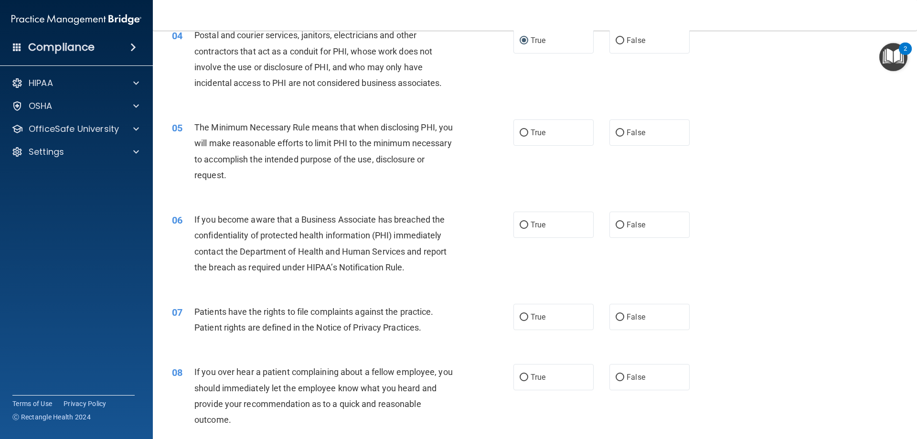
scroll to position [287, 0]
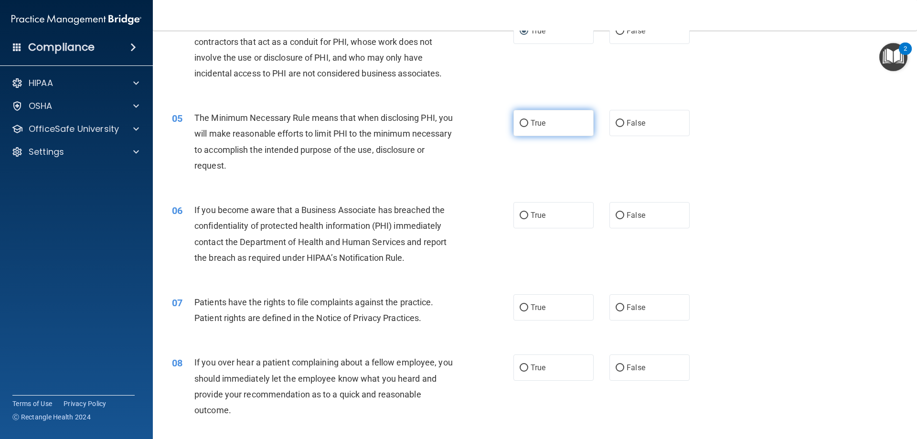
click at [520, 125] on input "True" at bounding box center [524, 123] width 9 height 7
radio input "true"
click at [616, 215] on input "False" at bounding box center [620, 215] width 9 height 7
radio input "true"
click at [520, 304] on input "True" at bounding box center [524, 307] width 9 height 7
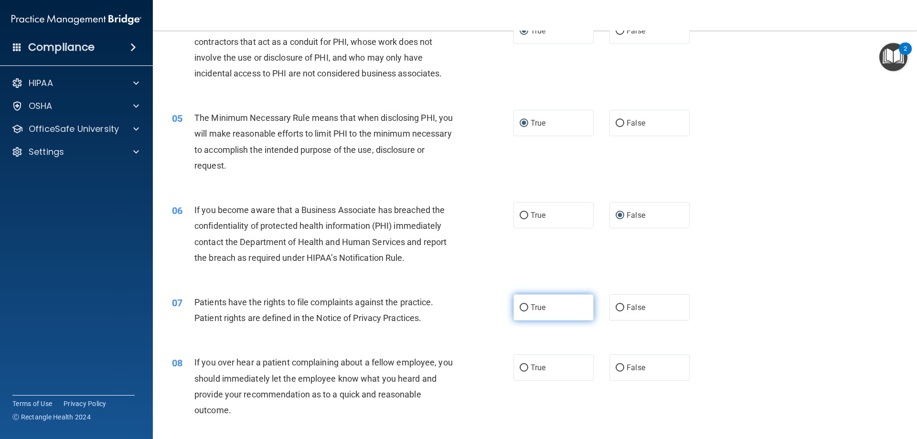
radio input "true"
click at [619, 368] on input "False" at bounding box center [620, 367] width 9 height 7
radio input "true"
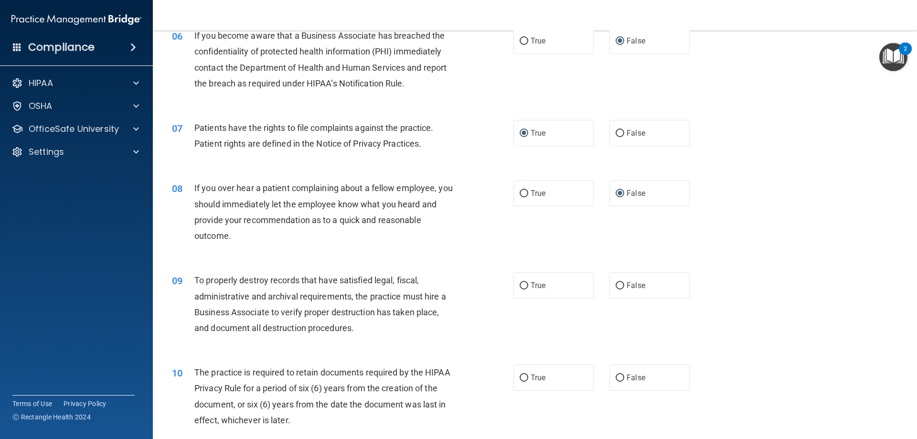
scroll to position [462, 0]
click at [619, 285] on input "False" at bounding box center [620, 284] width 9 height 7
radio input "true"
click at [524, 374] on input "True" at bounding box center [524, 377] width 9 height 7
radio input "true"
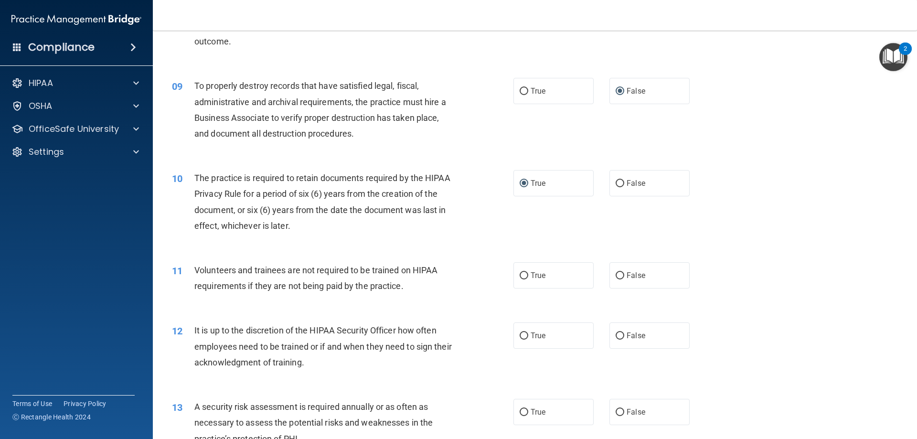
scroll to position [684, 0]
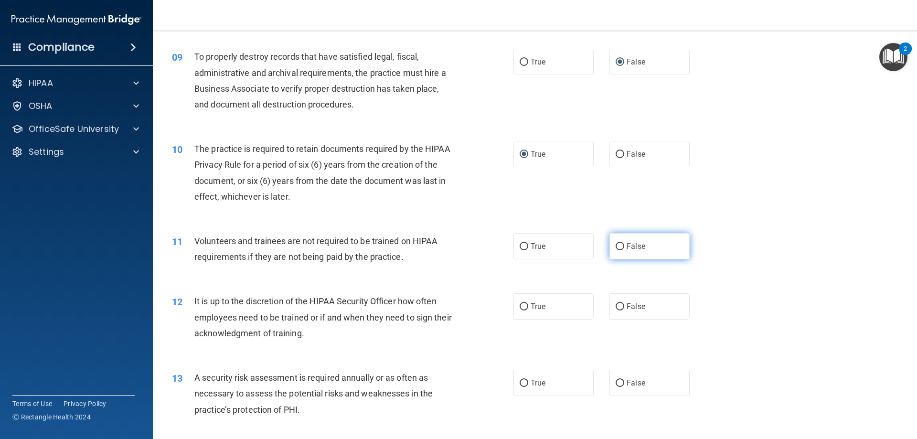
click at [617, 245] on input "False" at bounding box center [620, 246] width 9 height 7
radio input "true"
click at [616, 307] on input "False" at bounding box center [620, 306] width 9 height 7
radio input "true"
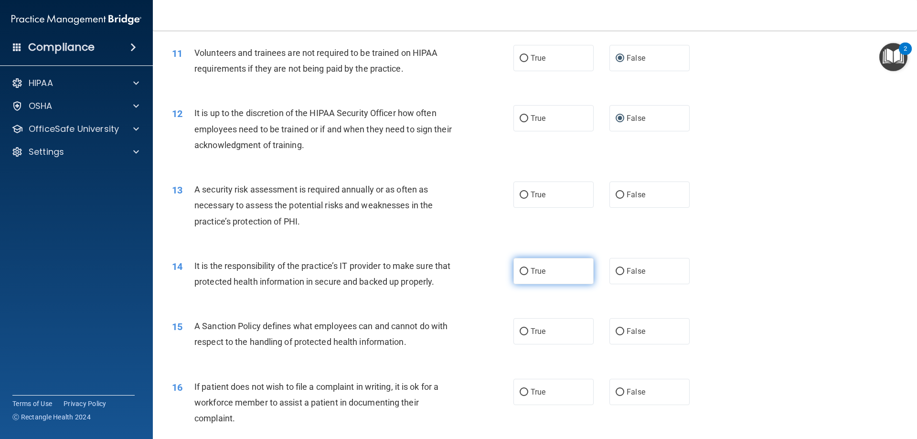
scroll to position [907, 0]
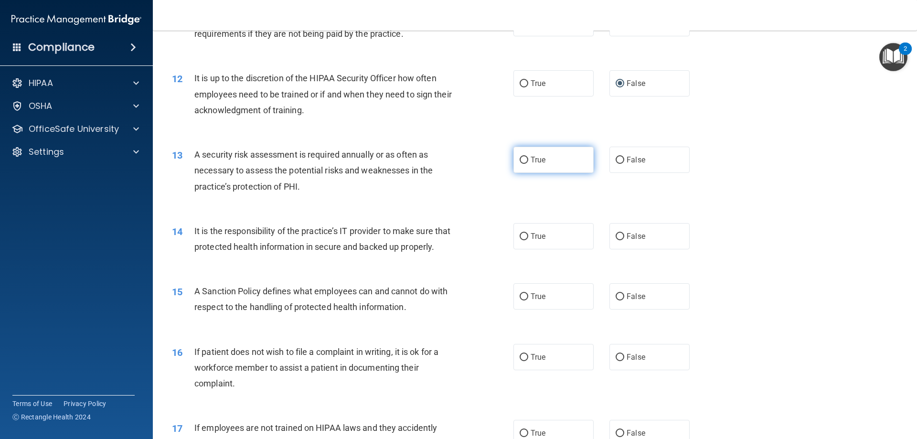
click at [521, 162] on input "True" at bounding box center [524, 160] width 9 height 7
radio input "true"
click at [616, 235] on input "False" at bounding box center [620, 236] width 9 height 7
radio input "true"
click at [618, 300] on input "False" at bounding box center [620, 296] width 9 height 7
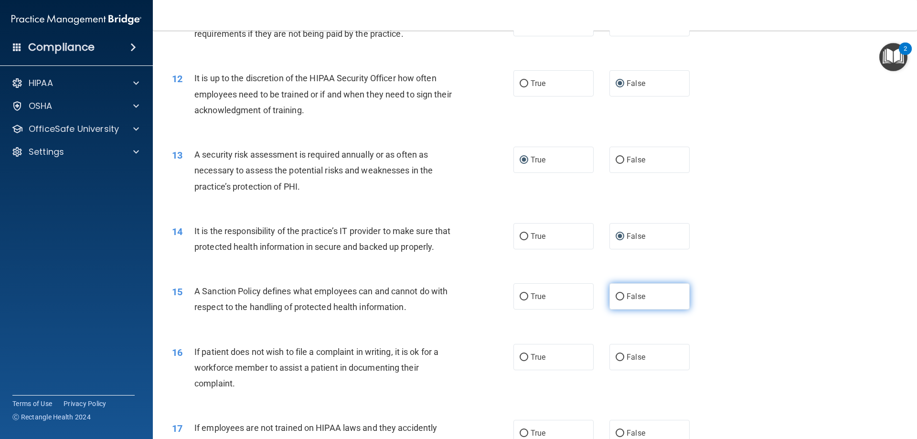
radio input "true"
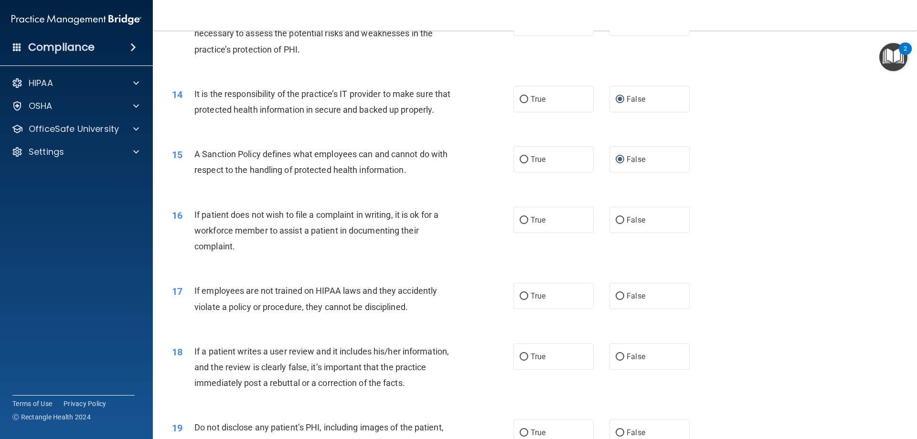
scroll to position [1099, 0]
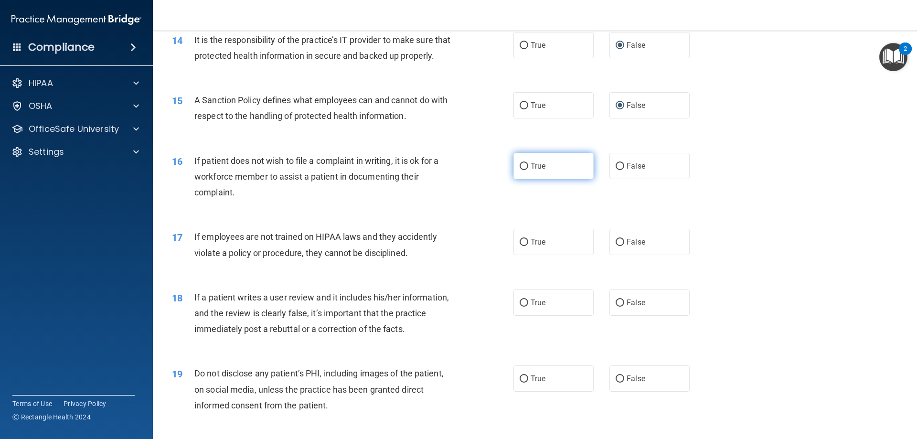
click at [531, 171] on span "True" at bounding box center [538, 165] width 15 height 9
click at [528, 170] on input "True" at bounding box center [524, 166] width 9 height 7
radio input "true"
click at [616, 246] on input "False" at bounding box center [620, 242] width 9 height 7
radio input "true"
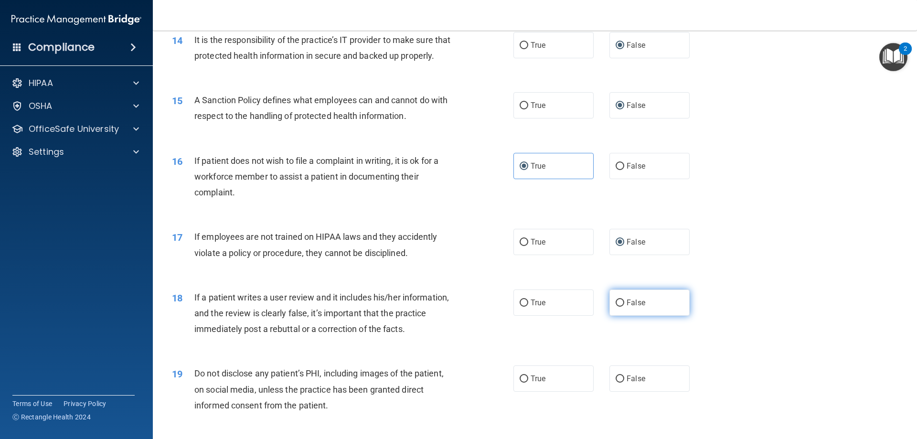
click at [616, 307] on input "False" at bounding box center [620, 302] width 9 height 7
radio input "true"
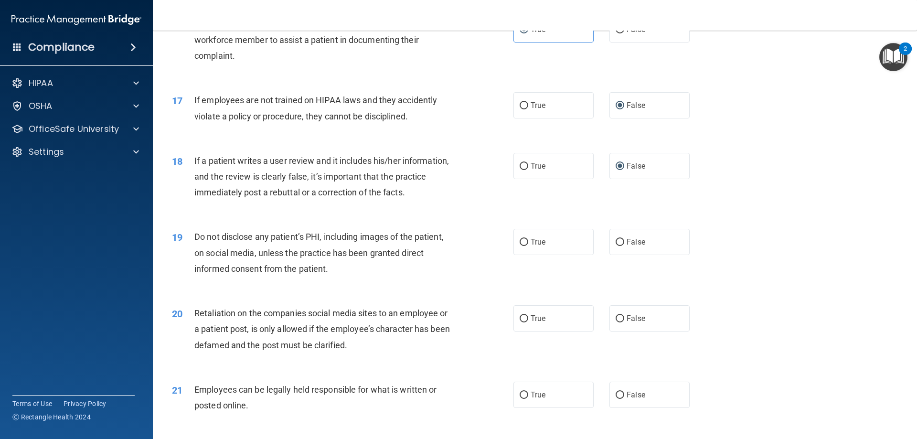
scroll to position [1242, 0]
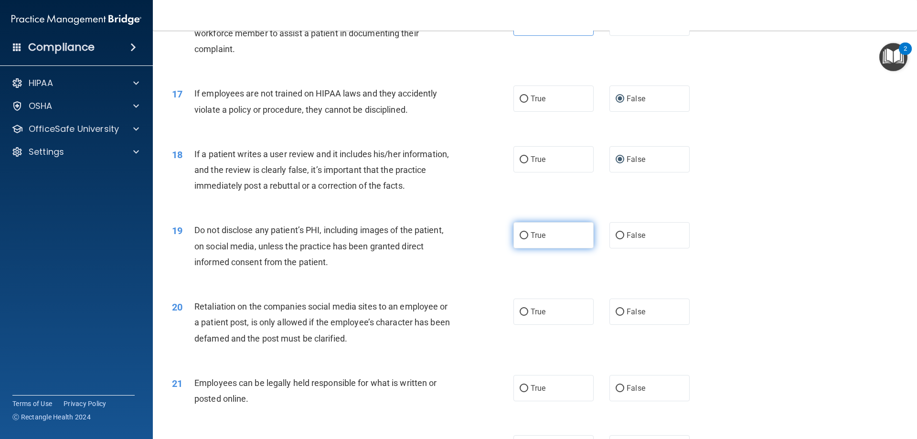
click at [531, 240] on span "True" at bounding box center [538, 235] width 15 height 9
click at [528, 239] on input "True" at bounding box center [524, 235] width 9 height 7
radio input "true"
click at [627, 316] on span "False" at bounding box center [636, 311] width 19 height 9
click at [624, 316] on input "False" at bounding box center [620, 312] width 9 height 7
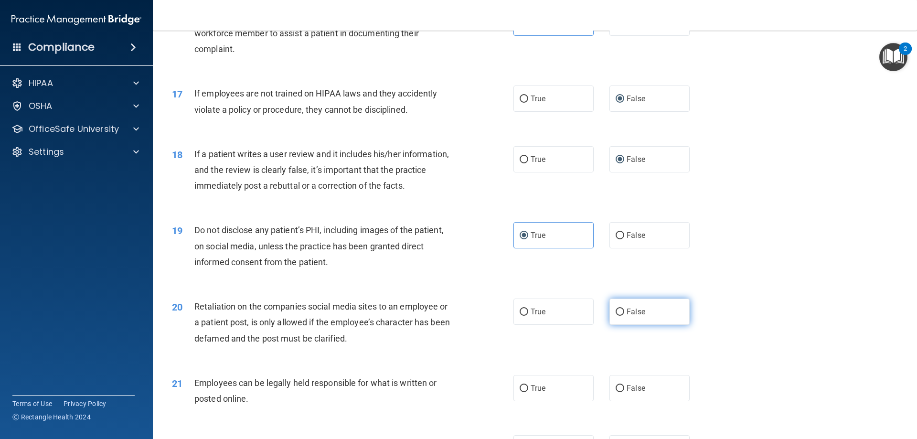
radio input "true"
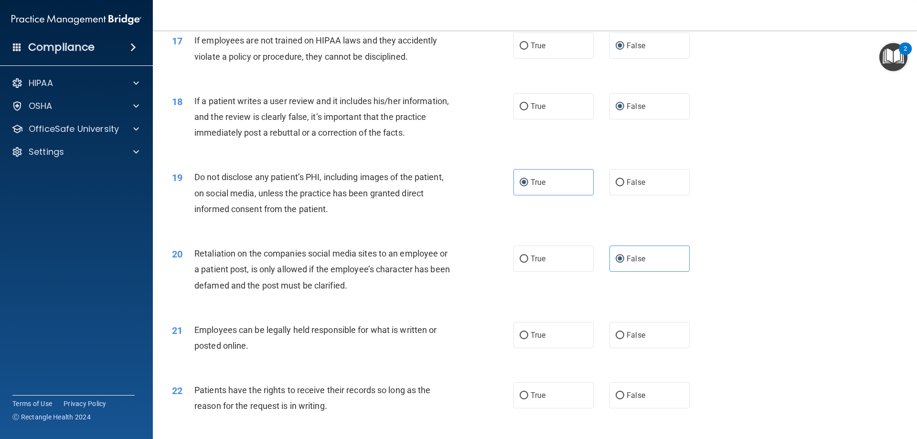
scroll to position [1337, 0]
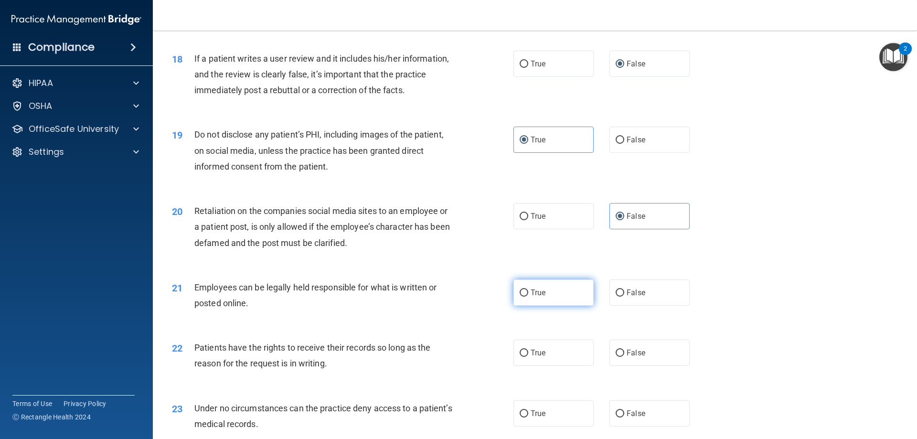
click at [534, 297] on span "True" at bounding box center [538, 292] width 15 height 9
click at [528, 297] on input "True" at bounding box center [524, 292] width 9 height 7
radio input "true"
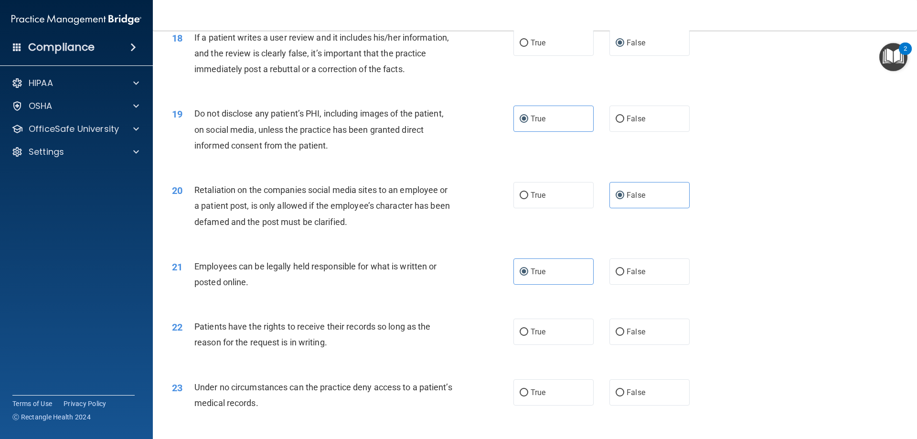
scroll to position [1465, 0]
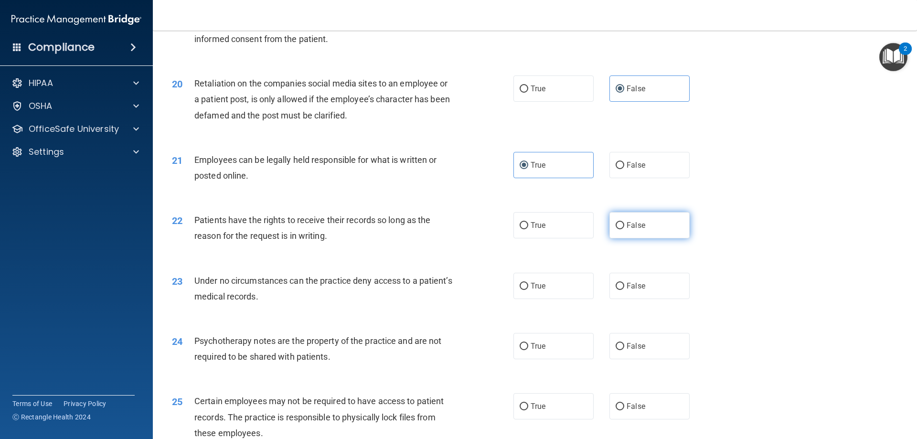
click at [627, 230] on span "False" at bounding box center [636, 225] width 19 height 9
click at [624, 229] on input "False" at bounding box center [620, 225] width 9 height 7
radio input "true"
click at [616, 290] on input "False" at bounding box center [620, 286] width 9 height 7
radio input "true"
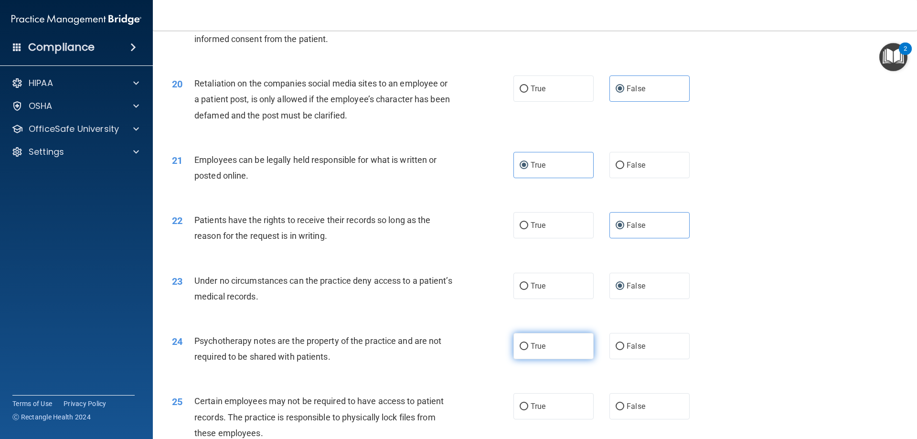
click at [521, 350] on input "True" at bounding box center [524, 346] width 9 height 7
radio input "true"
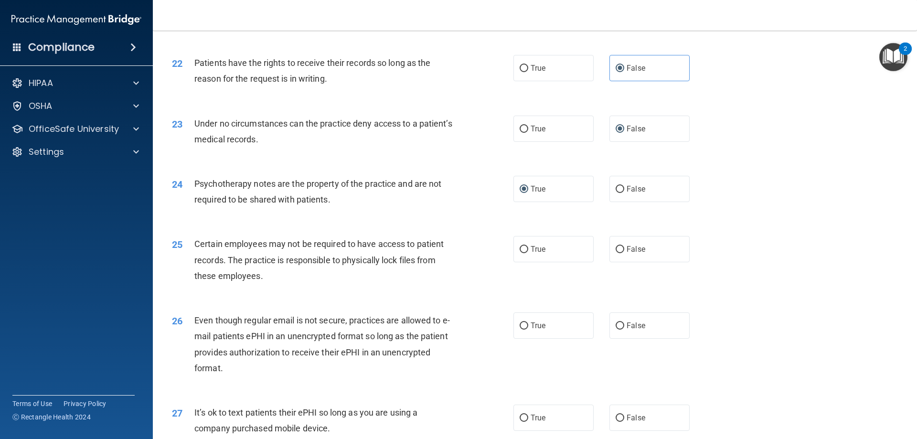
scroll to position [1640, 0]
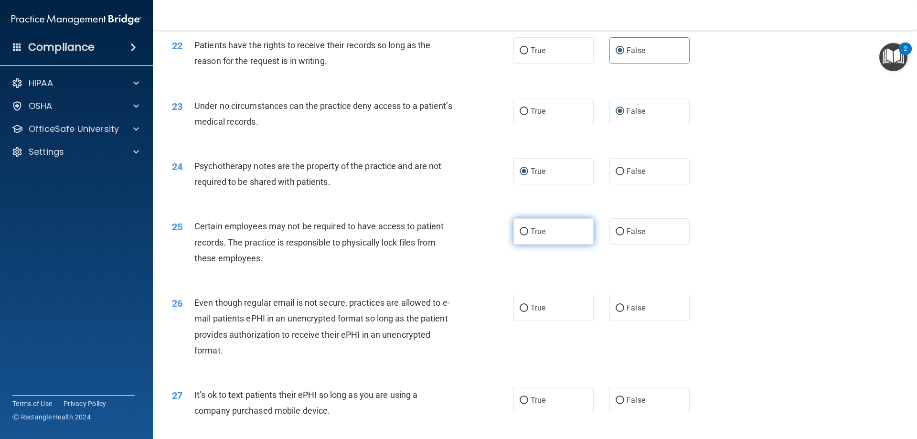
click at [527, 245] on label "True" at bounding box center [553, 231] width 80 height 26
click at [527, 235] on input "True" at bounding box center [524, 231] width 9 height 7
radio input "true"
click at [534, 312] on span "True" at bounding box center [538, 307] width 15 height 9
click at [528, 312] on input "True" at bounding box center [524, 308] width 9 height 7
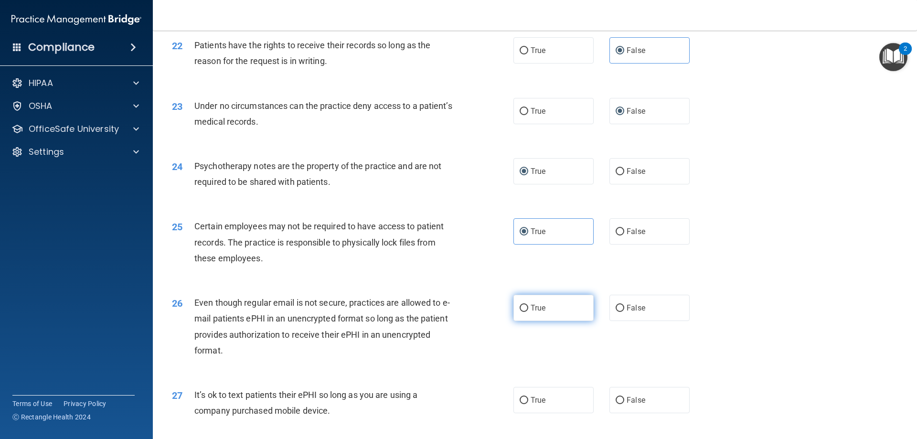
radio input "true"
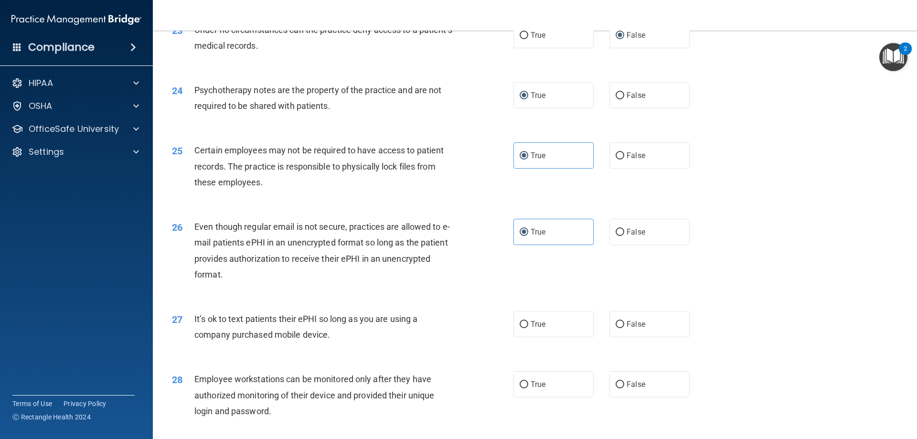
scroll to position [1767, 0]
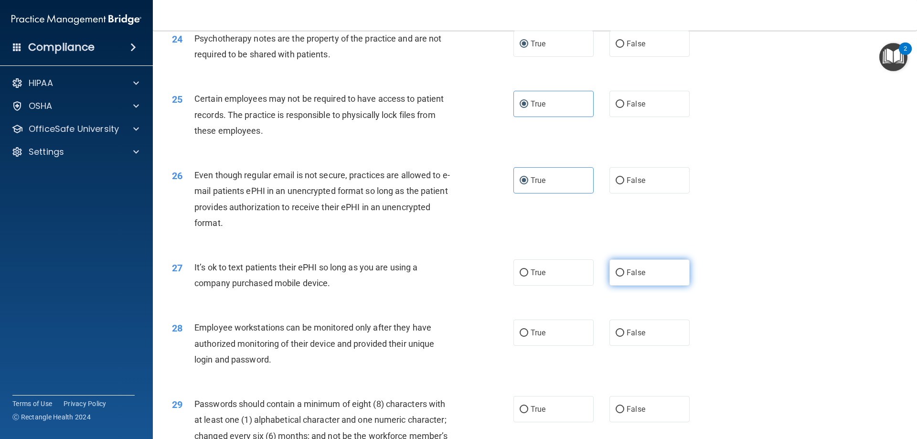
click at [620, 286] on label "False" at bounding box center [649, 272] width 80 height 26
click at [620, 277] on input "False" at bounding box center [620, 272] width 9 height 7
radio input "true"
click at [621, 343] on label "False" at bounding box center [649, 333] width 80 height 26
click at [621, 337] on input "False" at bounding box center [620, 333] width 9 height 7
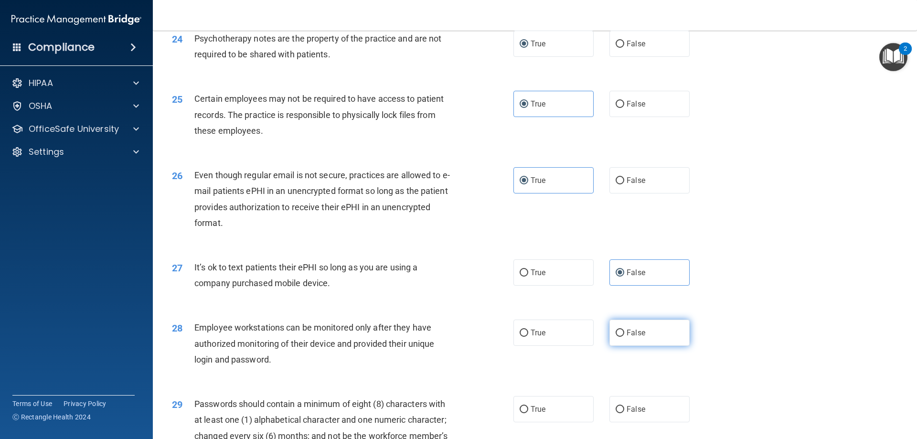
radio input "true"
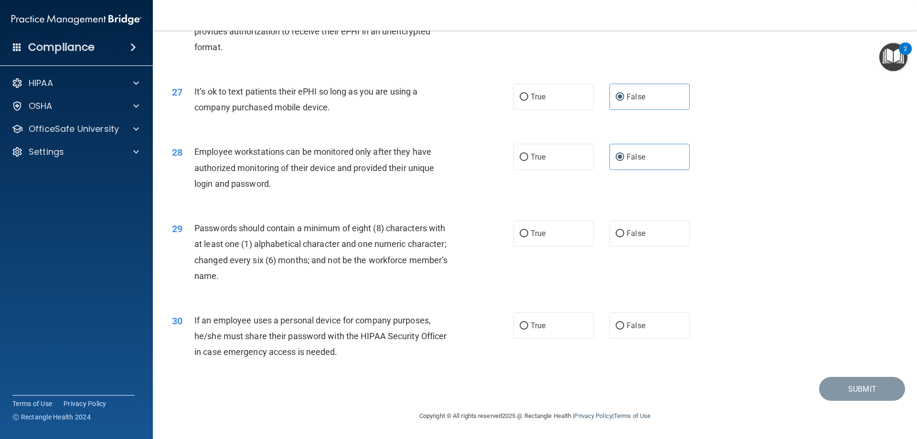
scroll to position [1959, 0]
click at [524, 234] on input "True" at bounding box center [524, 233] width 9 height 7
radio input "true"
click at [617, 327] on input "False" at bounding box center [620, 325] width 9 height 7
radio input "true"
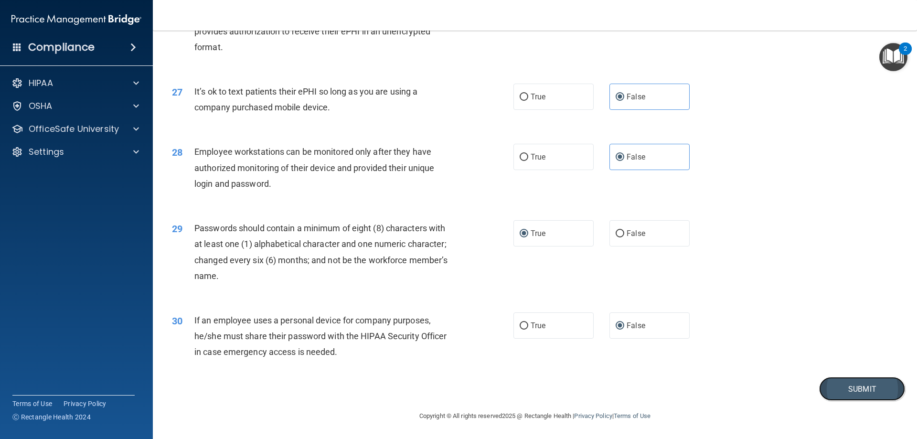
click at [841, 383] on button "Submit" at bounding box center [862, 389] width 86 height 24
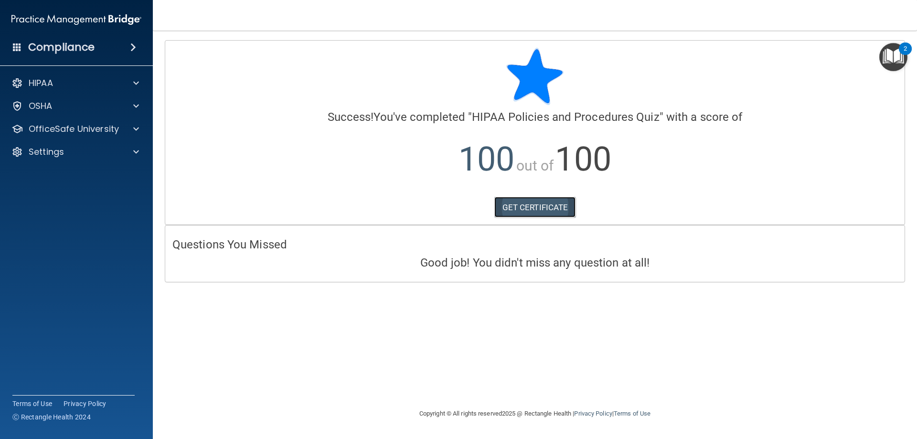
click at [524, 203] on link "GET CERTIFICATE" at bounding box center [535, 207] width 82 height 21
click at [136, 128] on span at bounding box center [136, 128] width 6 height 11
click at [86, 148] on div "HIPAA Training" at bounding box center [71, 152] width 130 height 10
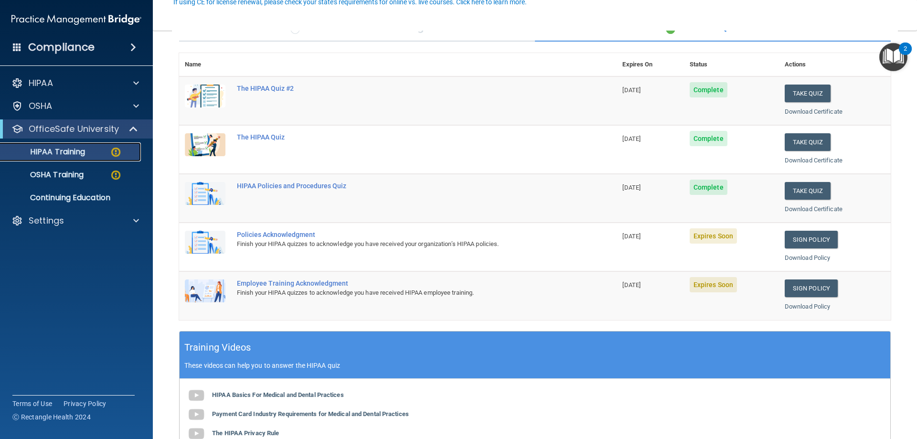
scroll to position [96, 0]
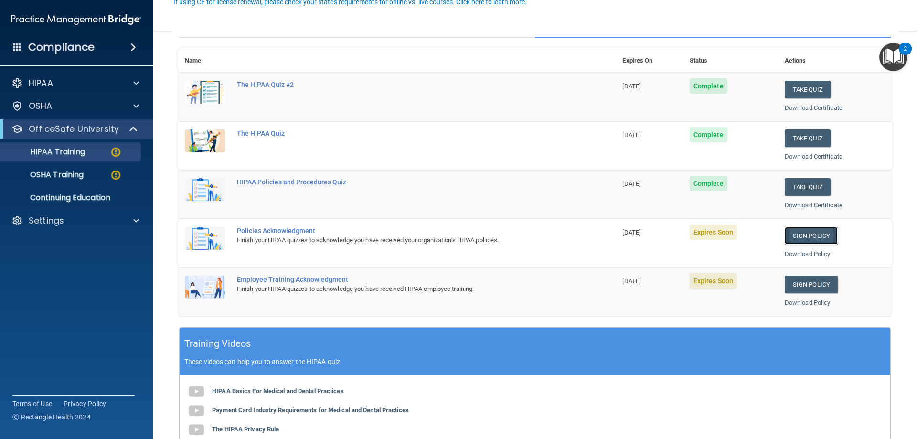
click at [798, 238] on link "Sign Policy" at bounding box center [811, 236] width 53 height 18
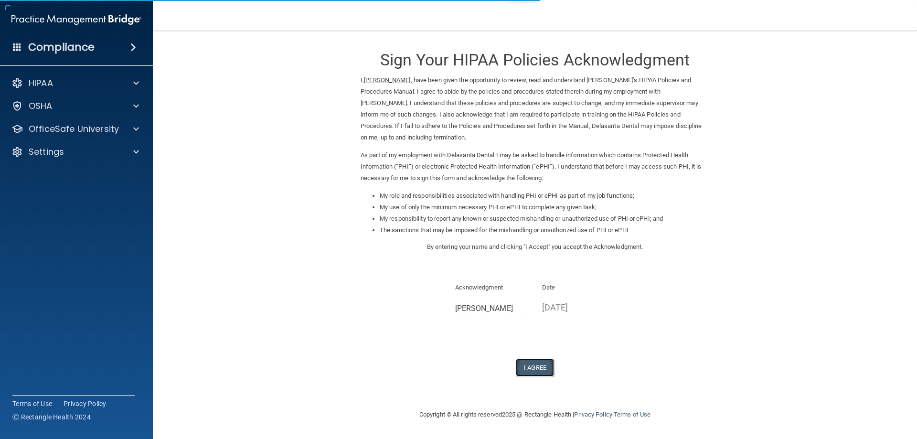
click at [534, 366] on button "I Agree" at bounding box center [535, 368] width 38 height 18
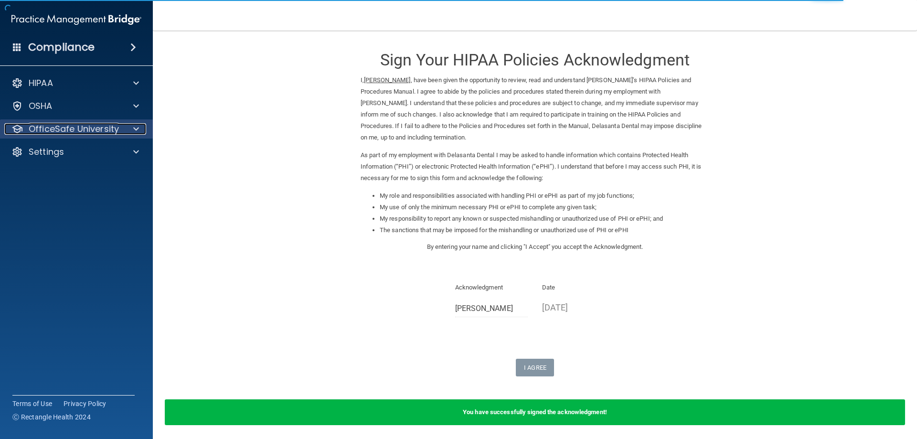
click at [138, 131] on span at bounding box center [136, 128] width 6 height 11
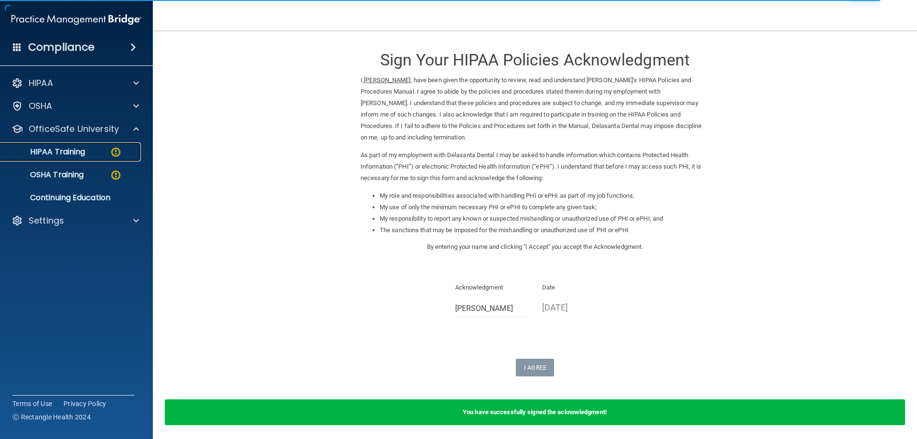
click at [117, 151] on img at bounding box center [116, 152] width 12 height 12
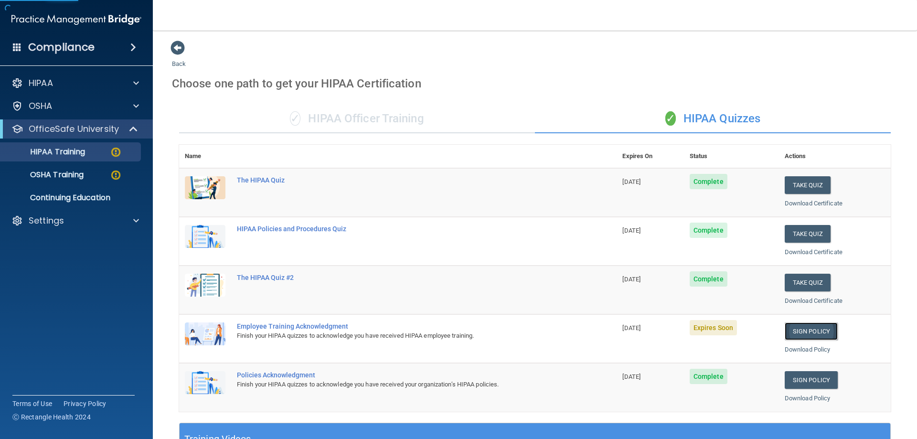
click at [811, 329] on link "Sign Policy" at bounding box center [811, 331] width 53 height 18
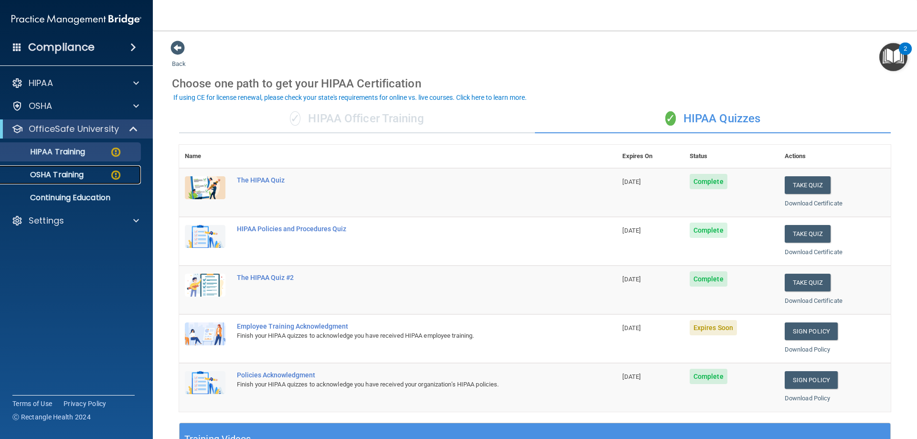
click at [88, 172] on div "OSHA Training" at bounding box center [71, 175] width 130 height 10
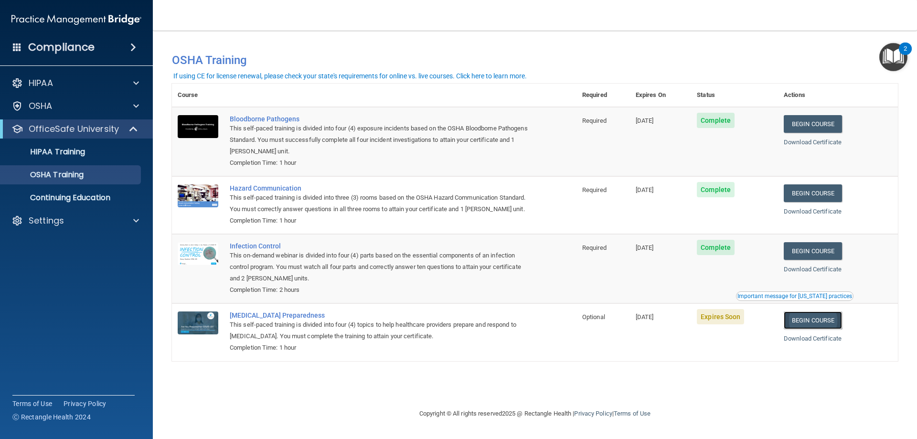
click at [825, 329] on link "Begin Course" at bounding box center [813, 320] width 58 height 18
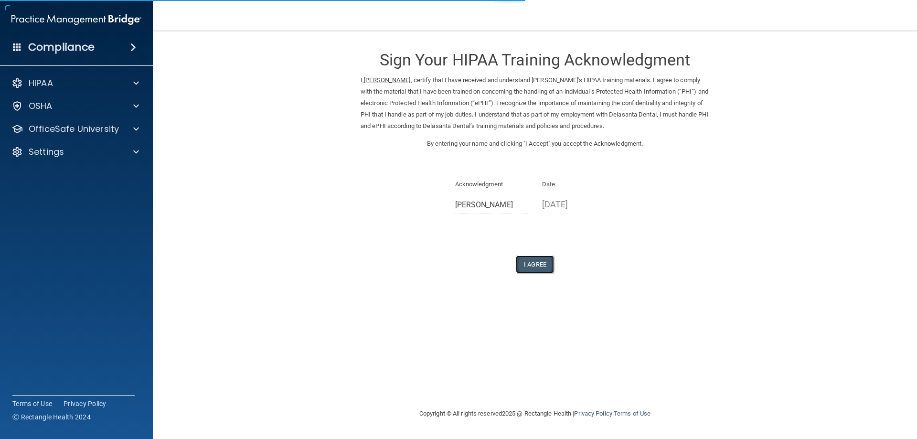
click at [527, 264] on button "I Agree" at bounding box center [535, 265] width 38 height 18
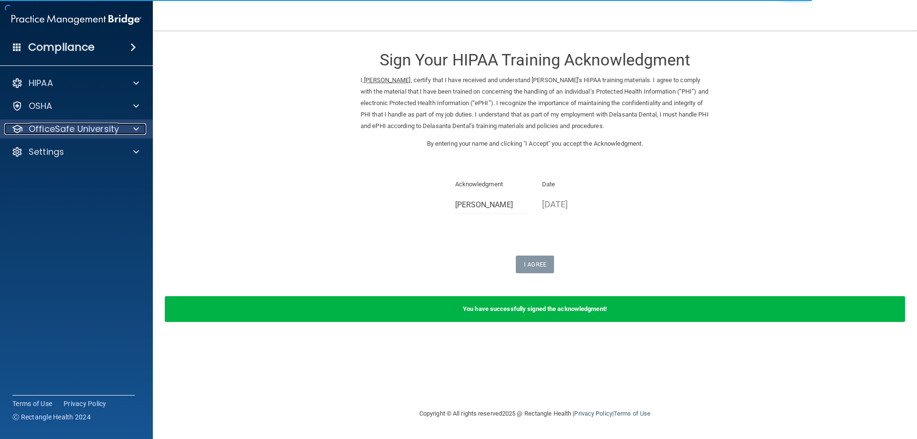
click at [136, 123] on span at bounding box center [136, 128] width 6 height 11
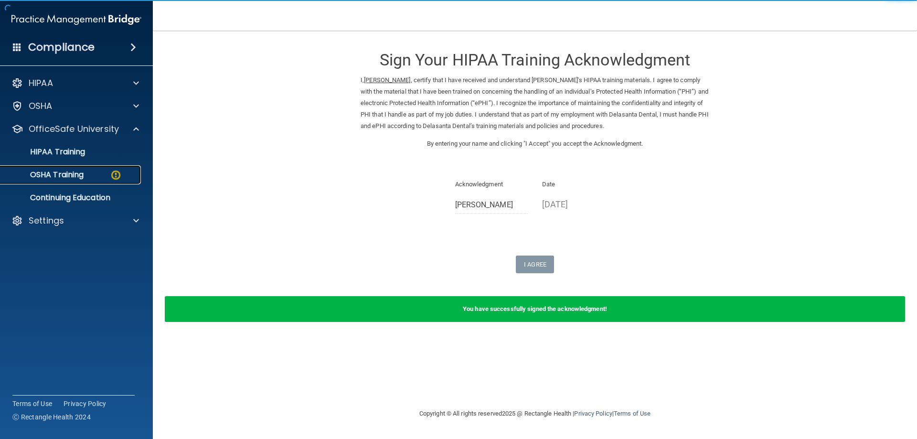
click at [87, 177] on div "OSHA Training" at bounding box center [71, 175] width 130 height 10
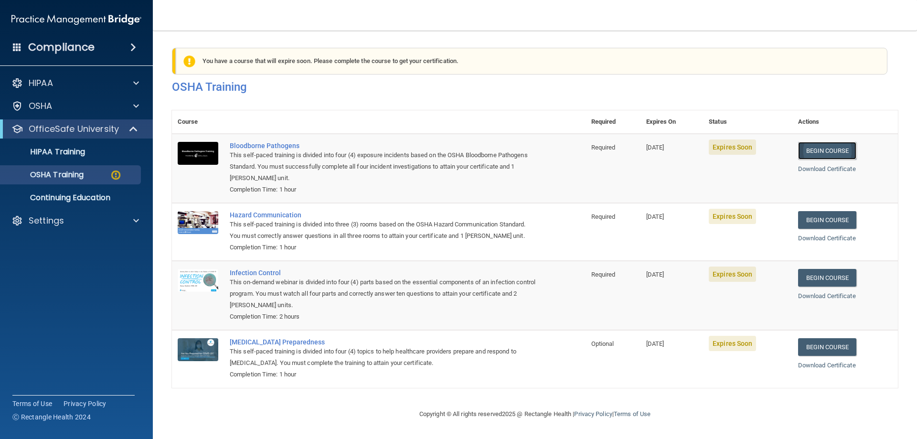
click at [824, 149] on link "Begin Course" at bounding box center [827, 151] width 58 height 18
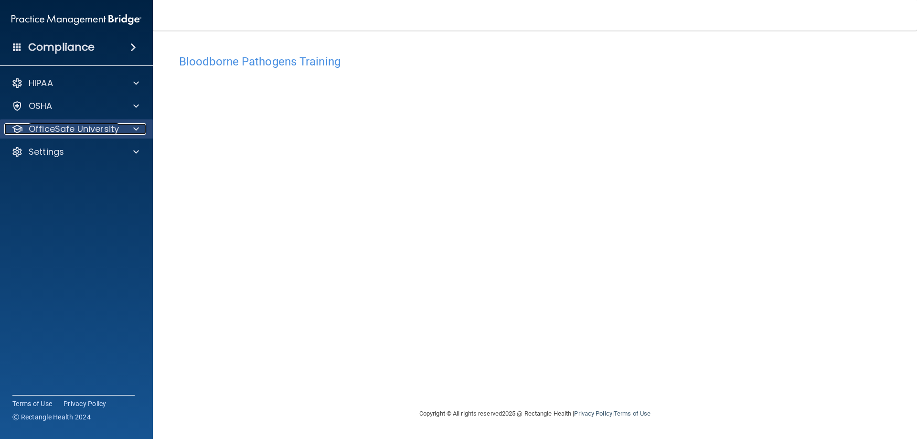
click at [138, 130] on span at bounding box center [136, 128] width 6 height 11
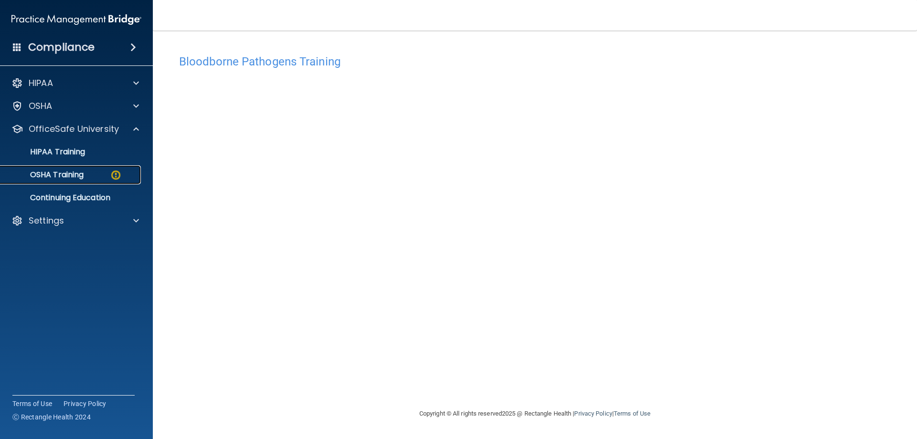
click at [104, 173] on div "OSHA Training" at bounding box center [71, 175] width 130 height 10
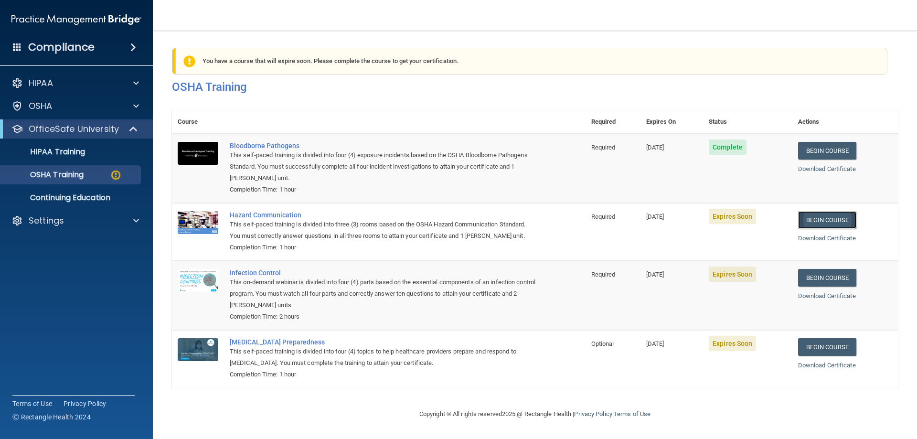
click at [840, 221] on link "Begin Course" at bounding box center [827, 220] width 58 height 18
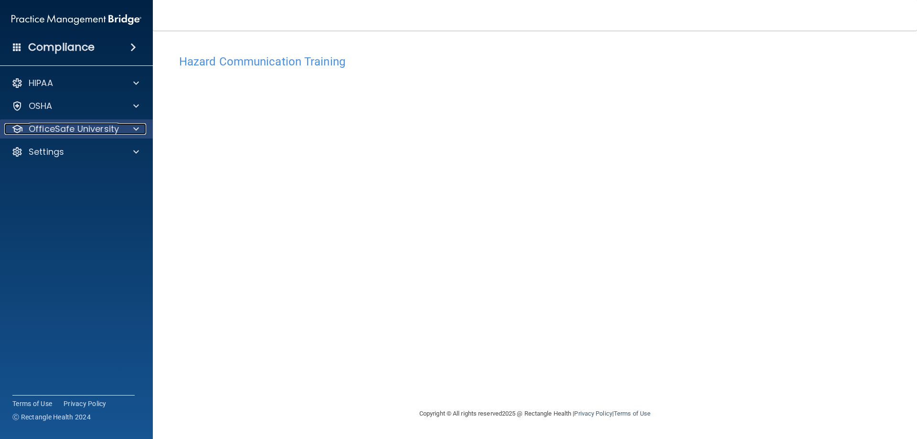
click at [138, 128] on span at bounding box center [136, 128] width 6 height 11
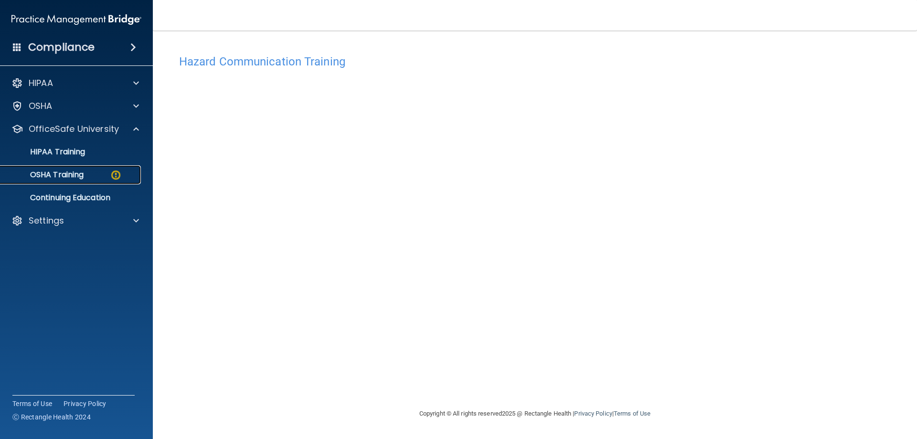
click at [105, 171] on div "OSHA Training" at bounding box center [71, 175] width 130 height 10
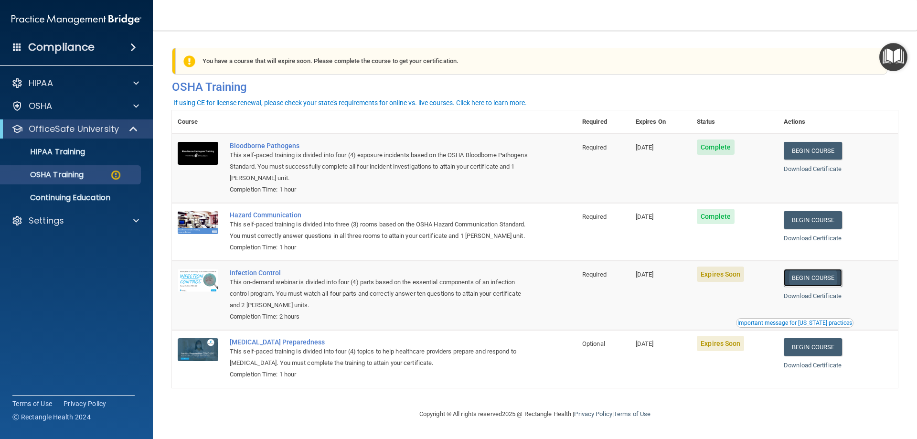
click at [826, 287] on link "Begin Course" at bounding box center [813, 278] width 58 height 18
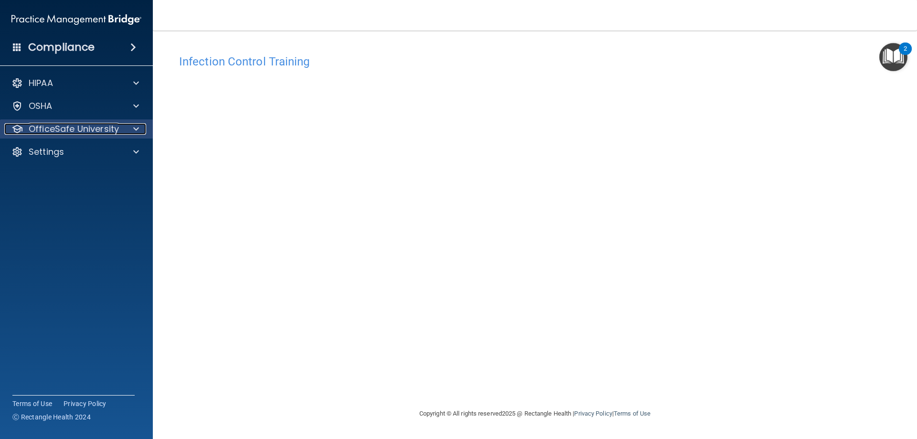
click at [138, 126] on span at bounding box center [136, 128] width 6 height 11
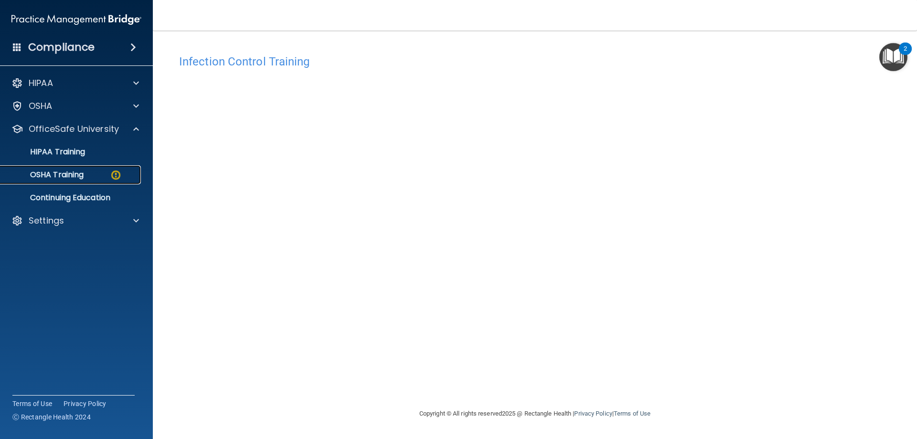
click at [122, 174] on div "OSHA Training" at bounding box center [71, 175] width 130 height 10
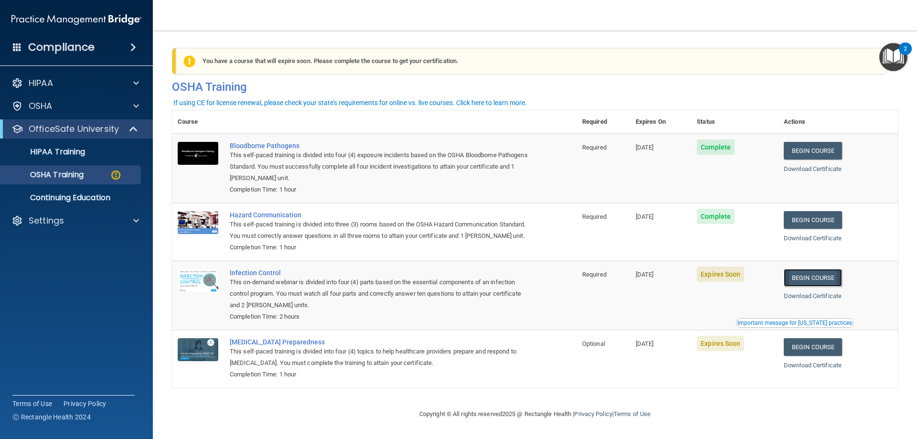
click at [816, 287] on link "Begin Course" at bounding box center [813, 278] width 58 height 18
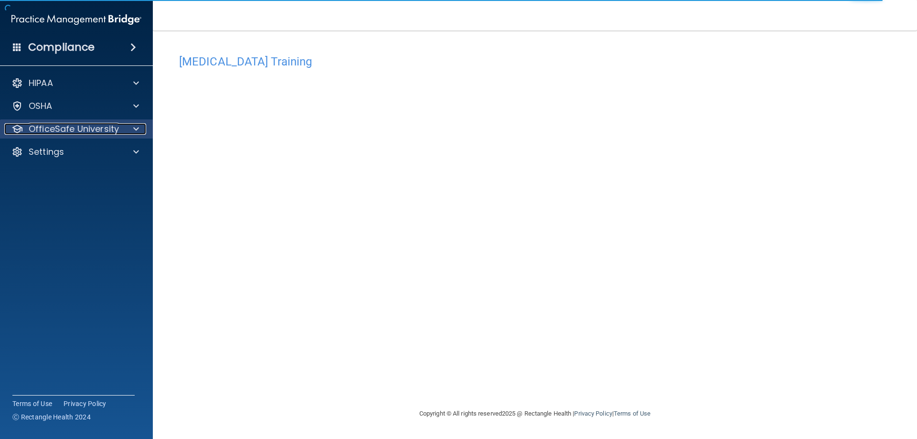
click at [115, 128] on p "OfficeSafe University" at bounding box center [74, 128] width 90 height 11
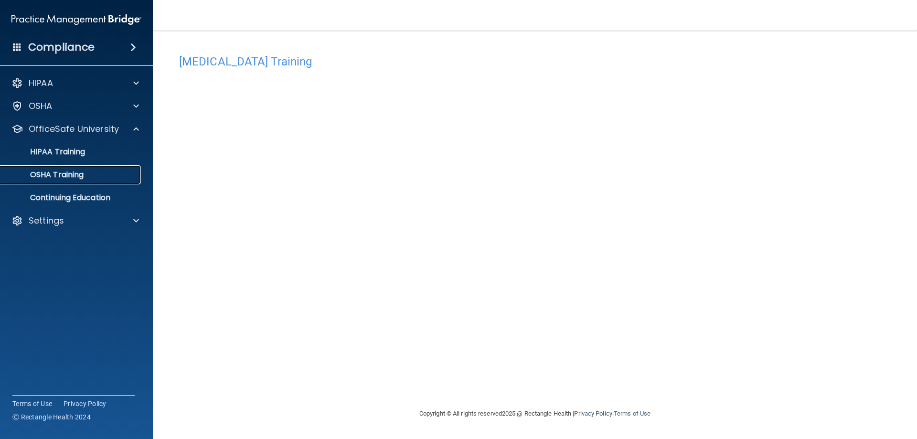
click at [82, 174] on p "OSHA Training" at bounding box center [44, 175] width 77 height 10
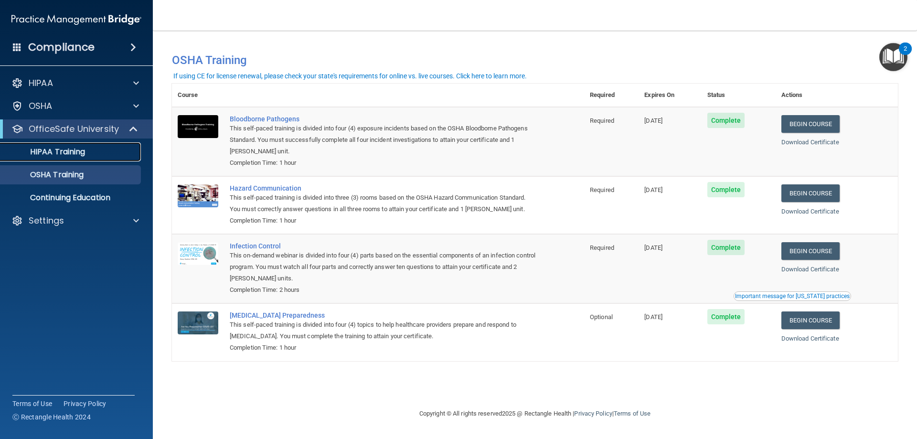
click at [75, 154] on p "HIPAA Training" at bounding box center [45, 152] width 79 height 10
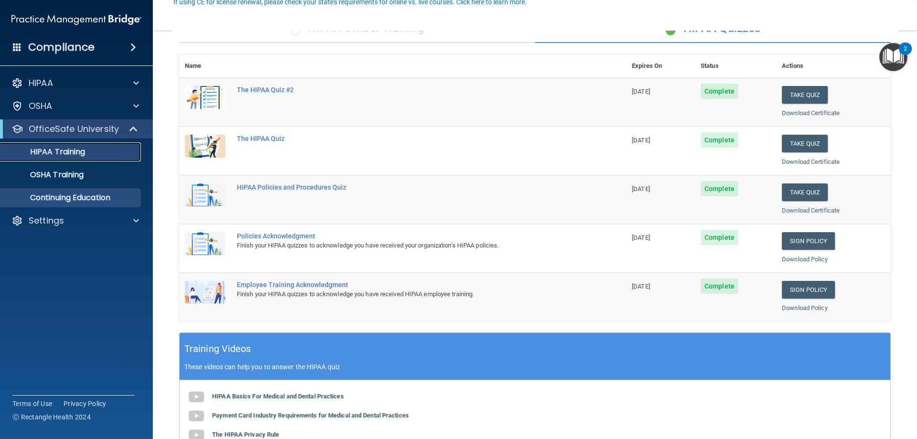
scroll to position [96, 0]
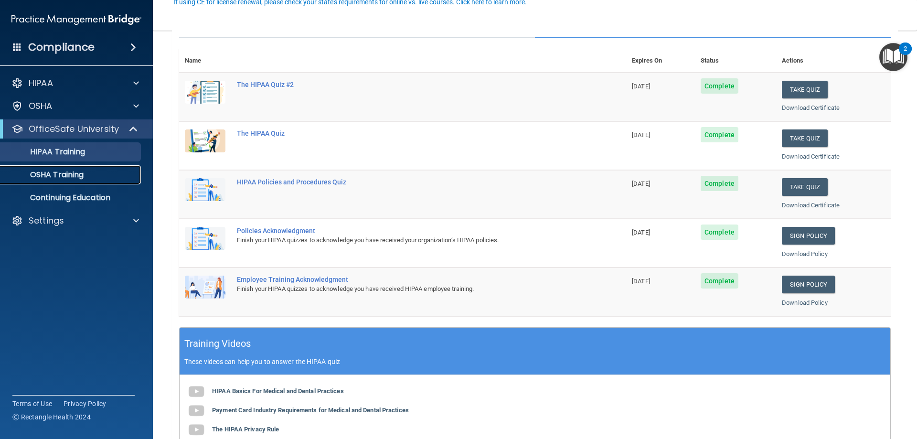
click at [81, 176] on p "OSHA Training" at bounding box center [44, 175] width 77 height 10
